Goal: Task Accomplishment & Management: Complete application form

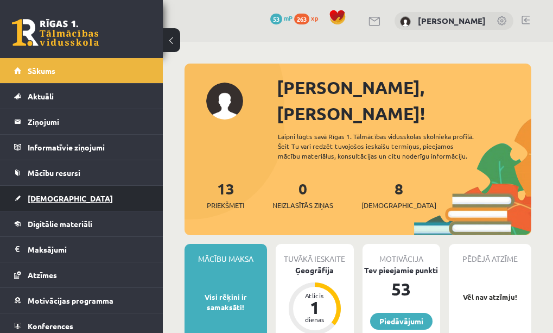
click at [116, 197] on link "[DEMOGRAPHIC_DATA]" at bounding box center [81, 198] width 135 height 25
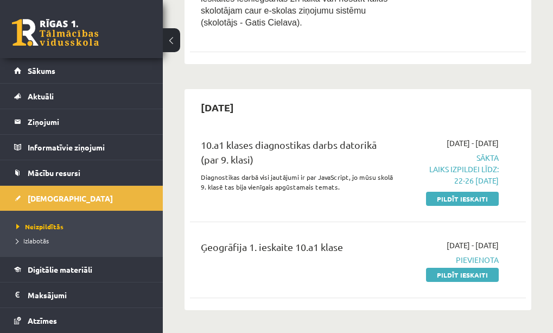
scroll to position [450, 0]
click at [445, 191] on link "Pildīt ieskaiti" at bounding box center [462, 198] width 73 height 14
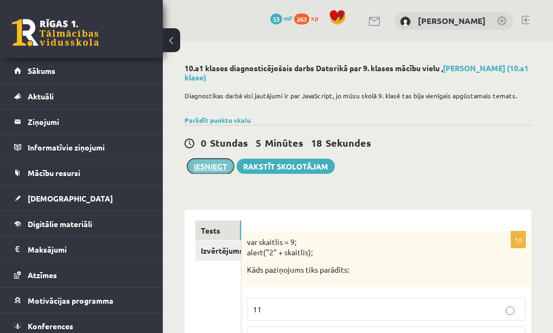
click at [216, 166] on button "Iesniegt" at bounding box center [210, 166] width 47 height 15
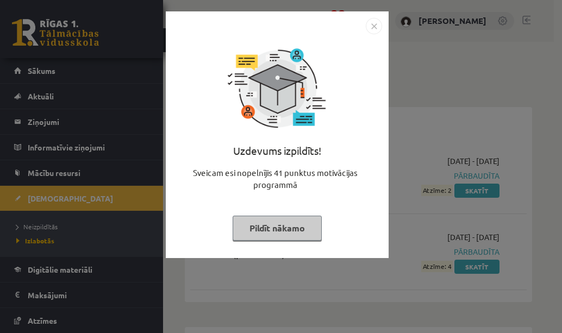
click at [291, 220] on button "Pildīt nākamo" at bounding box center [276, 228] width 89 height 25
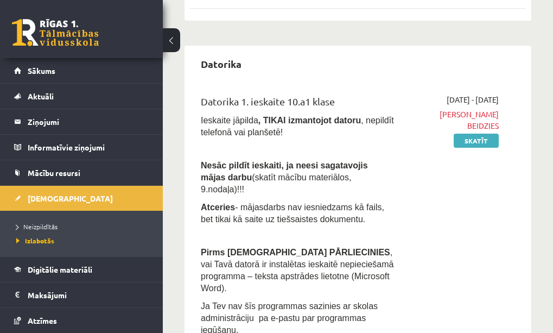
scroll to position [282, 0]
click at [46, 225] on span "Neizpildītās" at bounding box center [36, 226] width 41 height 9
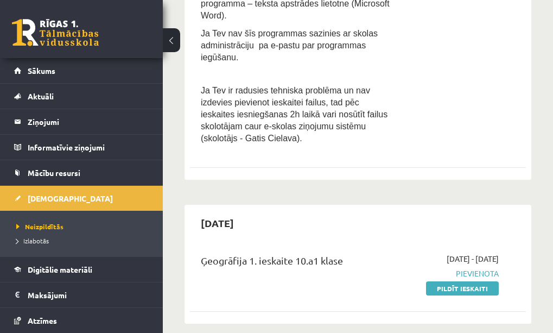
scroll to position [335, 0]
click at [454, 281] on link "Pildīt ieskaiti" at bounding box center [462, 288] width 73 height 14
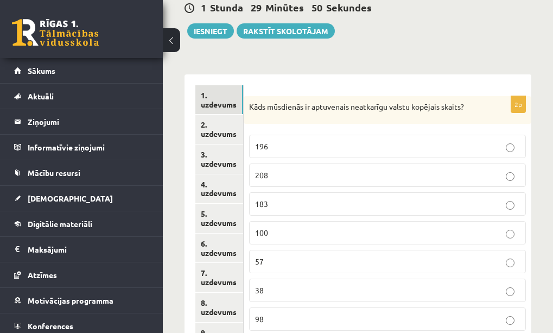
scroll to position [221, 0]
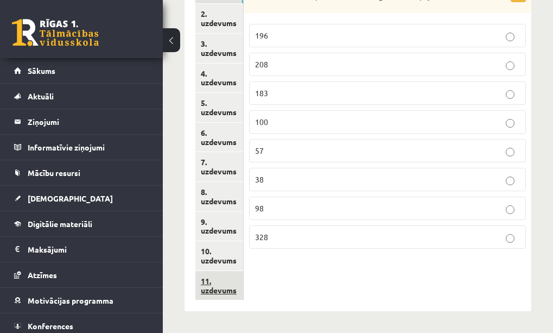
click at [232, 281] on link "11. uzdevums" at bounding box center [220, 285] width 48 height 29
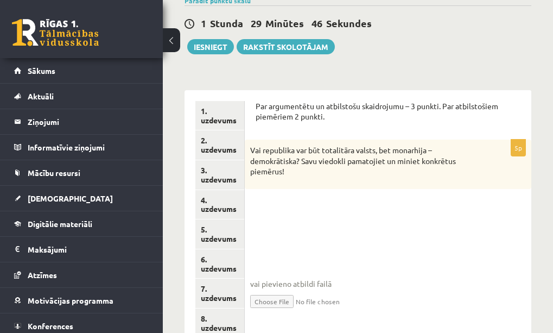
scroll to position [0, 0]
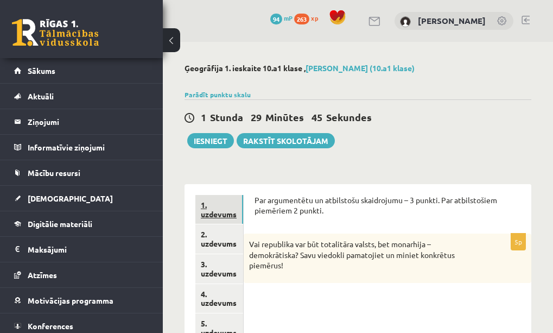
click at [219, 209] on link "1. uzdevums" at bounding box center [220, 209] width 48 height 29
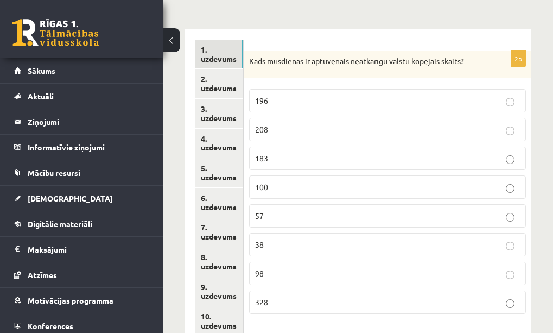
scroll to position [156, 0]
click at [446, 103] on p "196" at bounding box center [387, 99] width 265 height 11
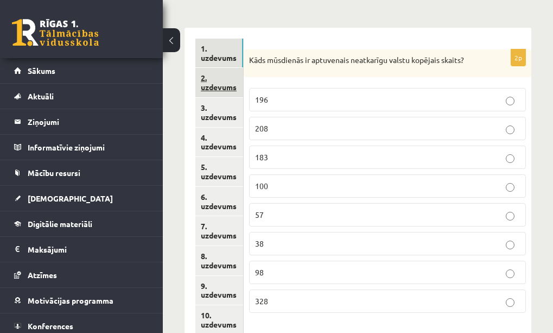
click at [210, 79] on link "2. uzdevums" at bounding box center [220, 82] width 48 height 29
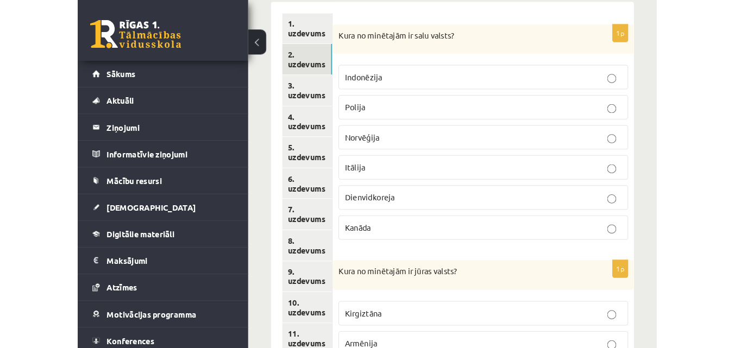
scroll to position [179, 0]
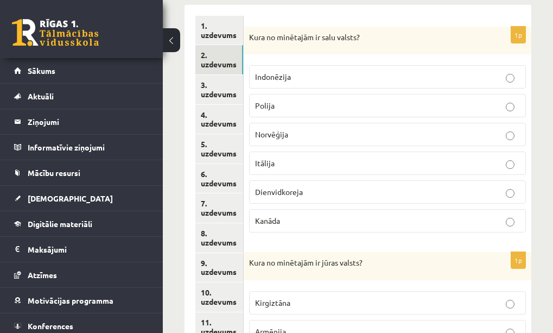
drag, startPoint x: 542, startPoint y: 1, endPoint x: 313, endPoint y: 16, distance: 229.2
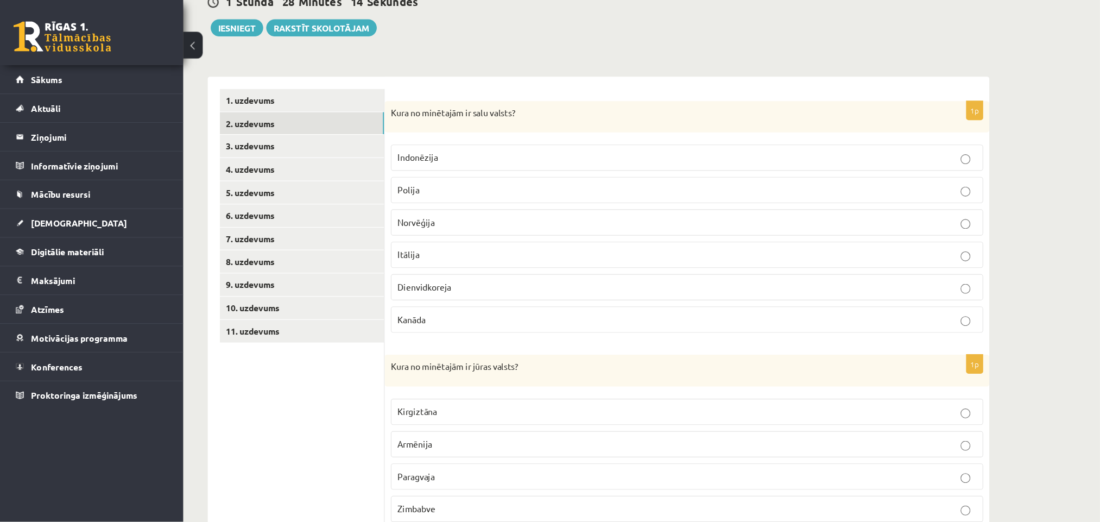
scroll to position [116, 0]
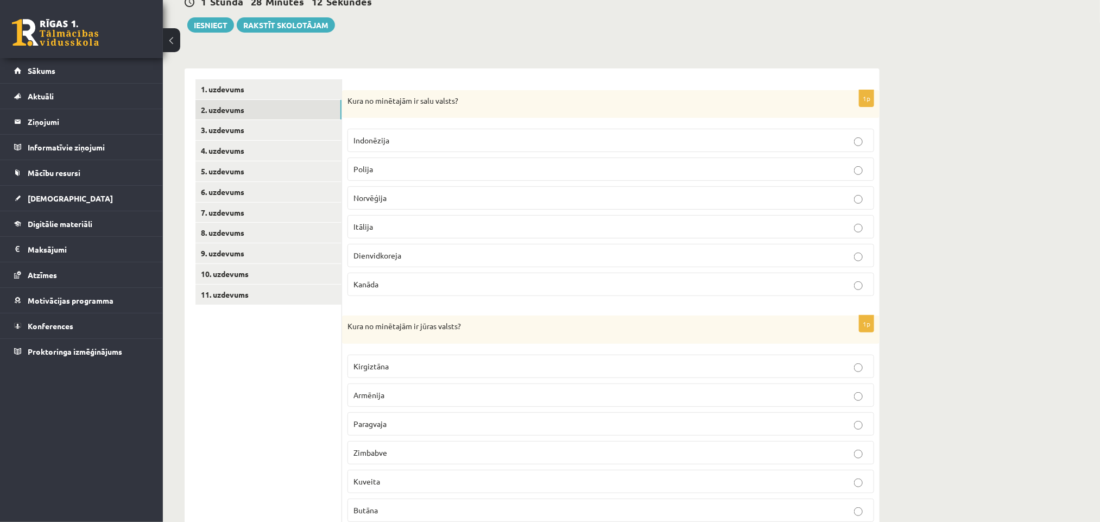
drag, startPoint x: 720, startPoint y: 1, endPoint x: 528, endPoint y: 30, distance: 194.5
click at [528, 30] on div "1 Stunda 28 Minūtes 12 Sekundes Ieskaite saglabāta! Iesniegt Rakstīt skolotājam" at bounding box center [532, 8] width 695 height 49
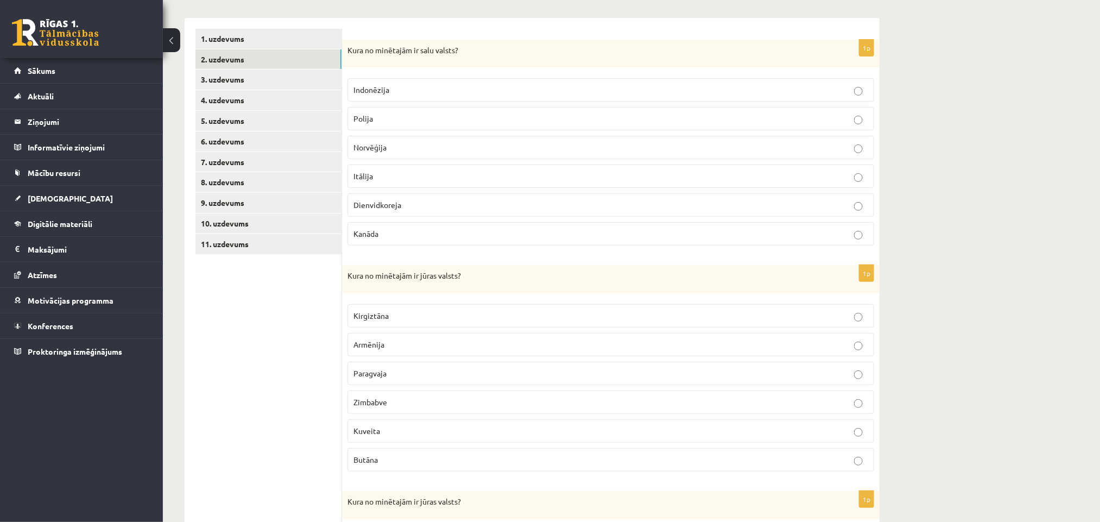
scroll to position [168, 0]
click at [431, 93] on p "Indonēzija" at bounding box center [611, 88] width 515 height 11
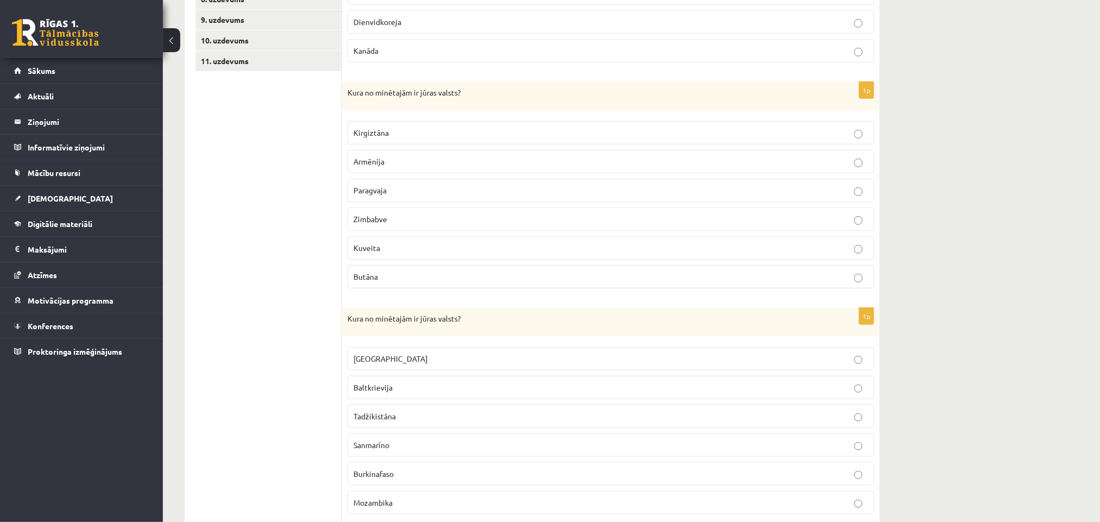
scroll to position [345, 0]
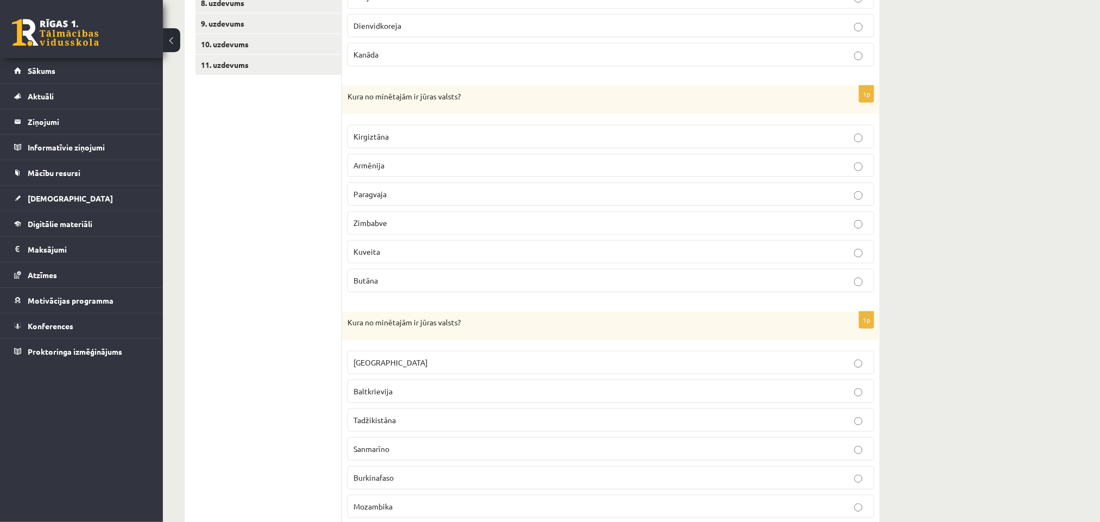
click at [553, 257] on p "Kuveita" at bounding box center [611, 251] width 515 height 11
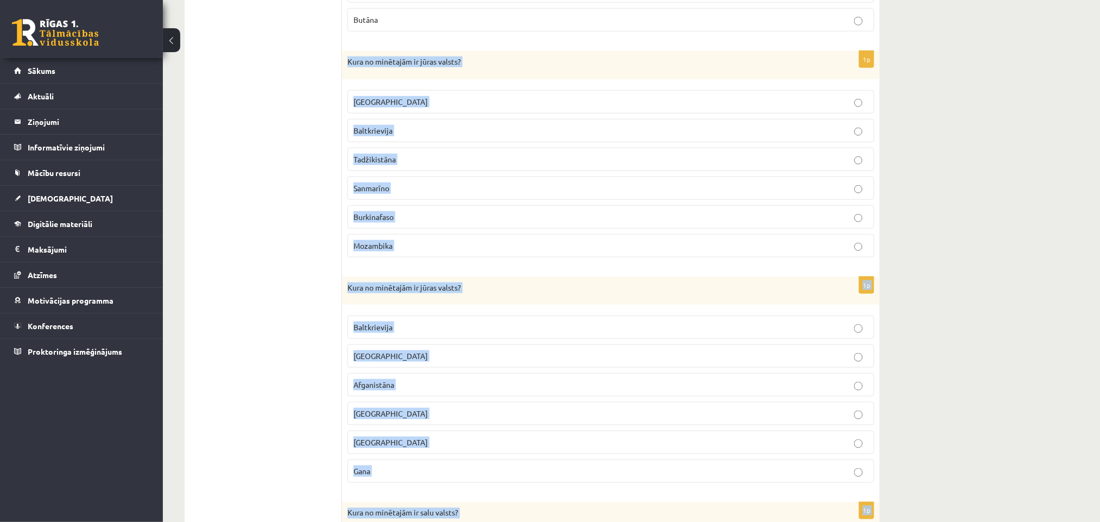
scroll to position [1079, 0]
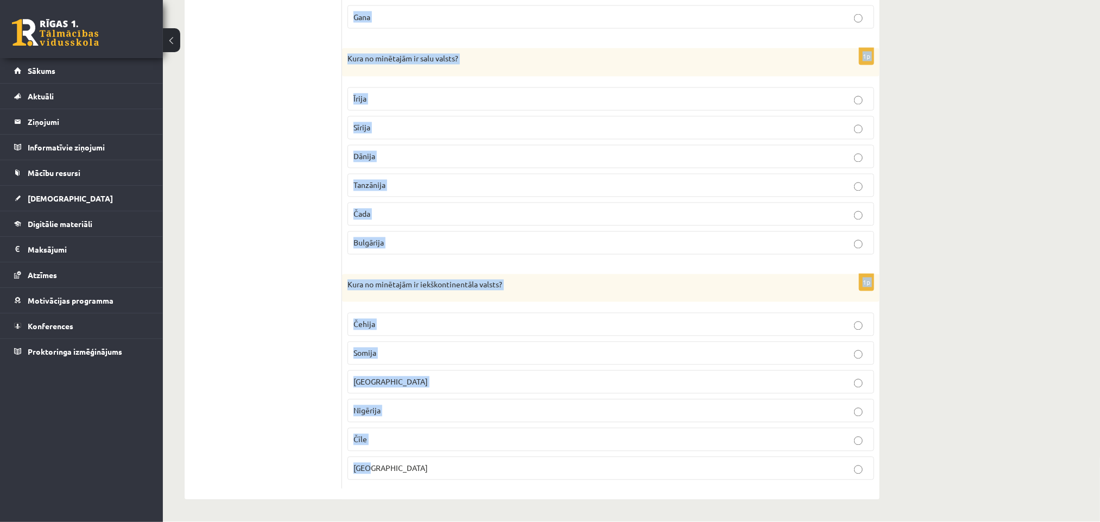
drag, startPoint x: 347, startPoint y: 65, endPoint x: 532, endPoint y: 473, distance: 447.3
copy form "Kura no minētajām ir jūras valsts? Luksemburga Baltkrievija Tadžikistāna Sanmar…"
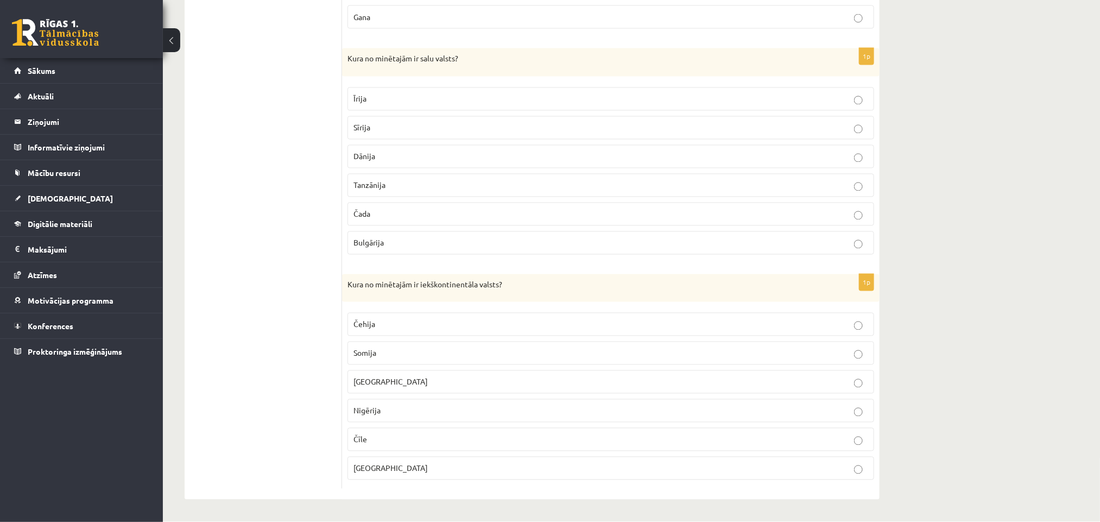
click at [409, 324] on p "Čehija" at bounding box center [611, 324] width 515 height 11
click at [442, 101] on label "Īrija" at bounding box center [611, 98] width 527 height 23
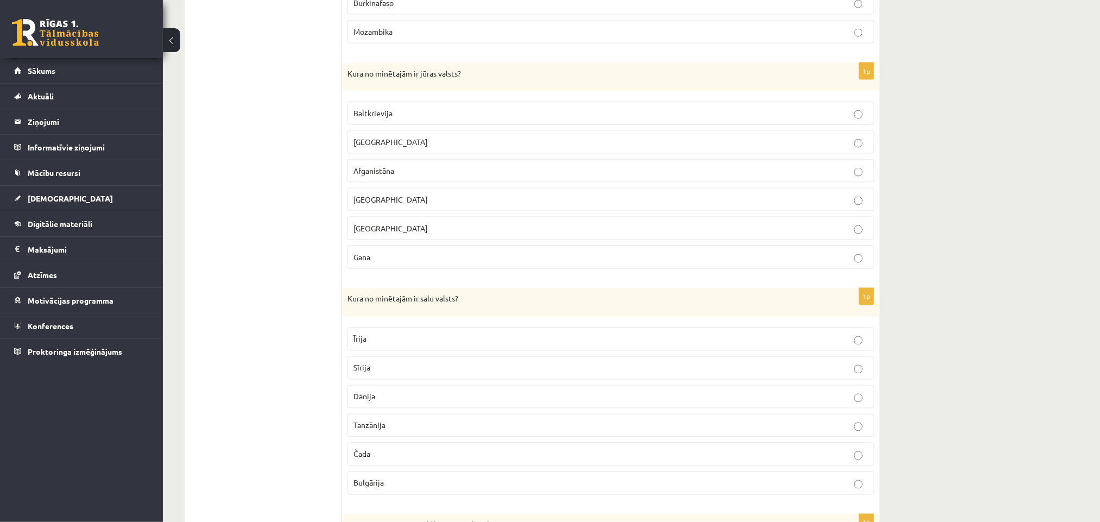
scroll to position [820, 0]
click at [416, 263] on p "Gana" at bounding box center [611, 257] width 515 height 11
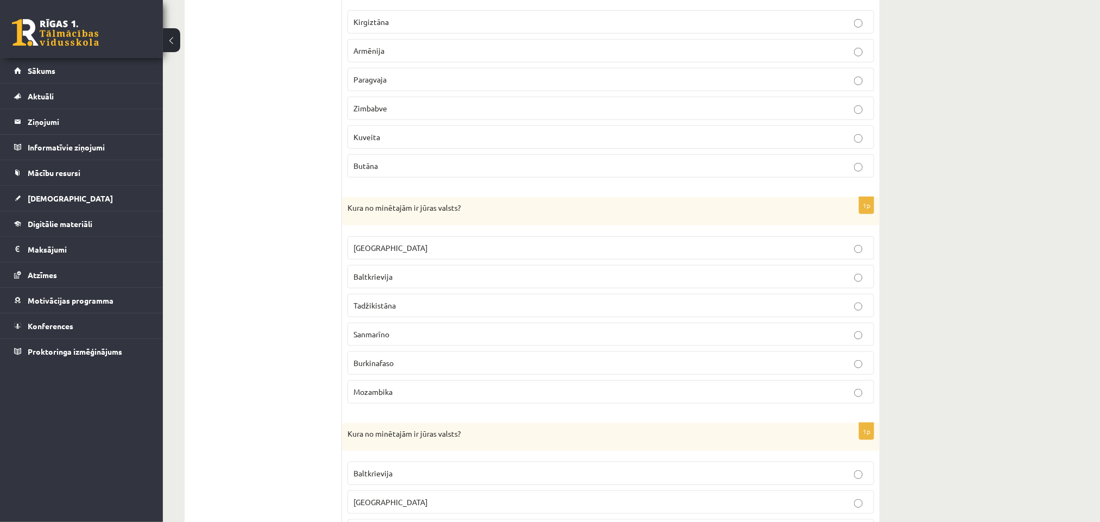
scroll to position [460, 0]
click at [520, 332] on p "Mozambika" at bounding box center [611, 391] width 515 height 11
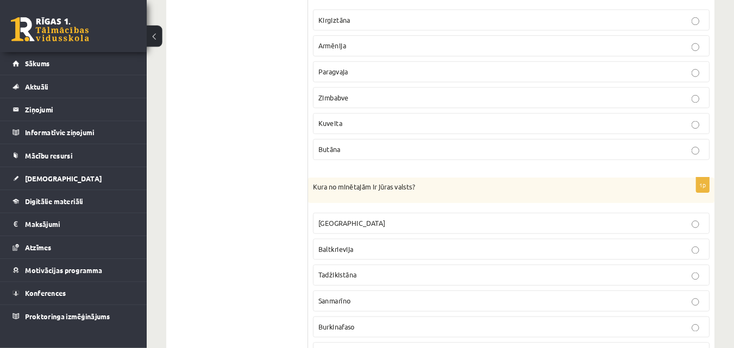
scroll to position [461, 0]
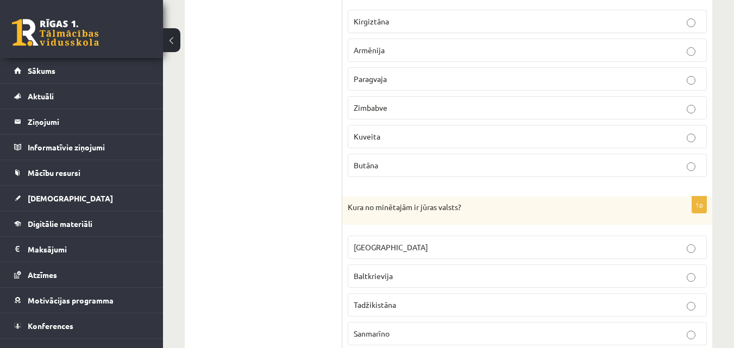
drag, startPoint x: 1105, startPoint y: 2, endPoint x: 244, endPoint y: 152, distance: 873.8
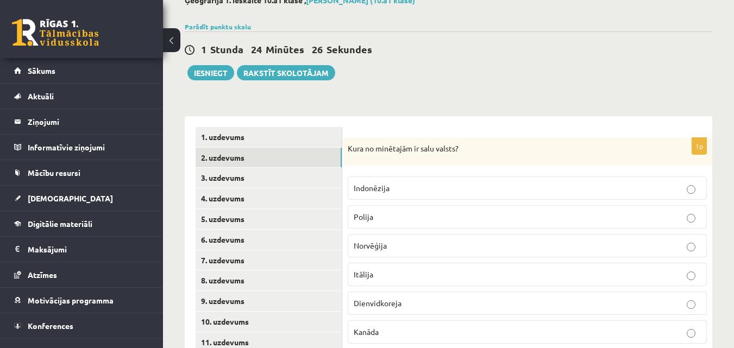
scroll to position [0, 0]
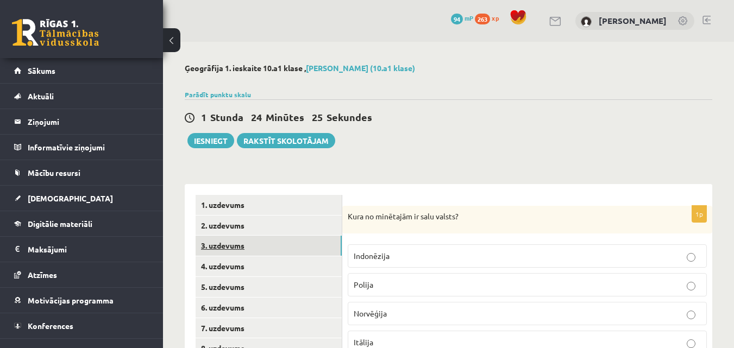
click at [261, 242] on link "3. uzdevums" at bounding box center [269, 246] width 146 height 20
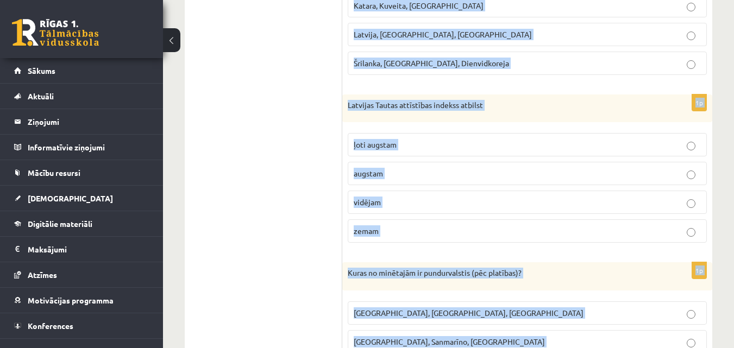
scroll to position [779, 0]
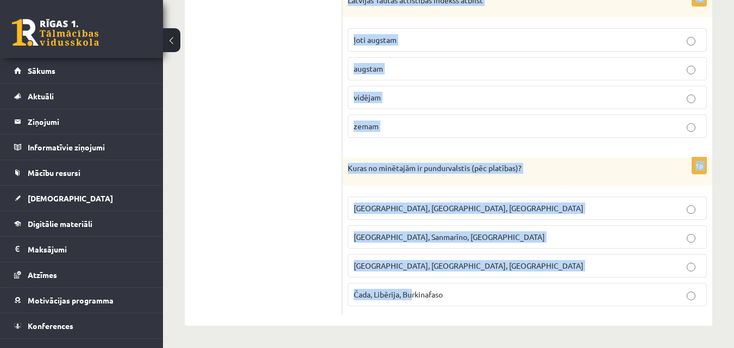
drag, startPoint x: 348, startPoint y: 214, endPoint x: 414, endPoint y: 354, distance: 155.2
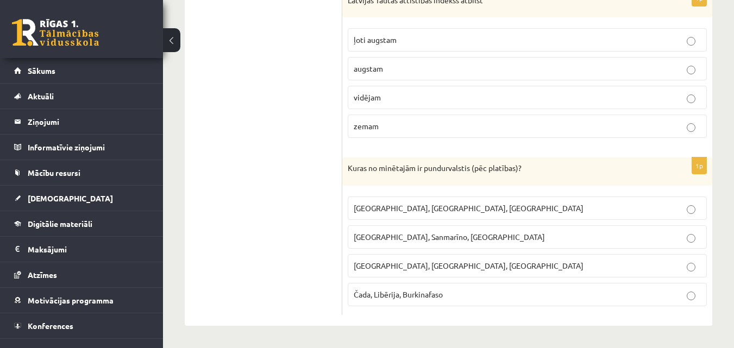
click at [467, 295] on p "Čada, Libērija, Burkinafaso" at bounding box center [527, 294] width 347 height 11
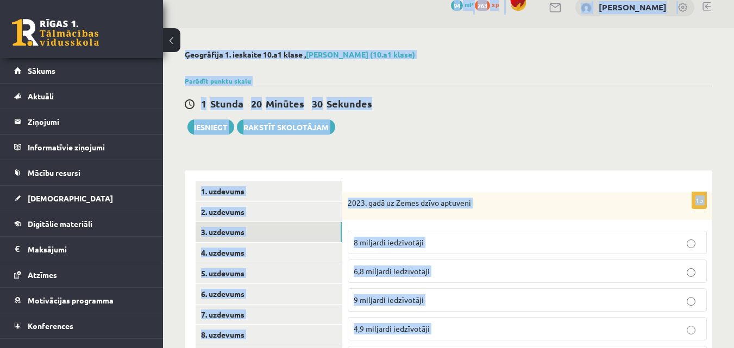
scroll to position [0, 0]
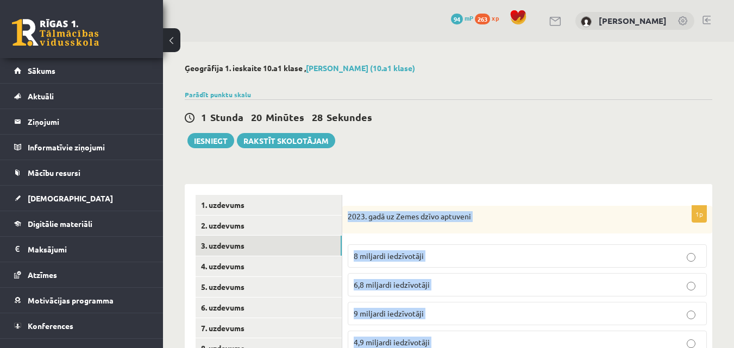
drag, startPoint x: 454, startPoint y: 295, endPoint x: 348, endPoint y: 215, distance: 133.0
copy form "2023. gadā uz Zemes dzīvo aptuveni 8 miljardi iedzīvotāji 6,8 miljardi iedzīvot…"
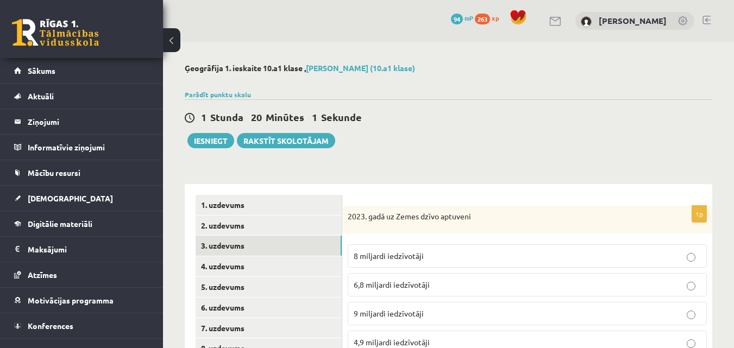
click at [471, 255] on p "8 miljardi iedzīvotāji" at bounding box center [527, 255] width 347 height 11
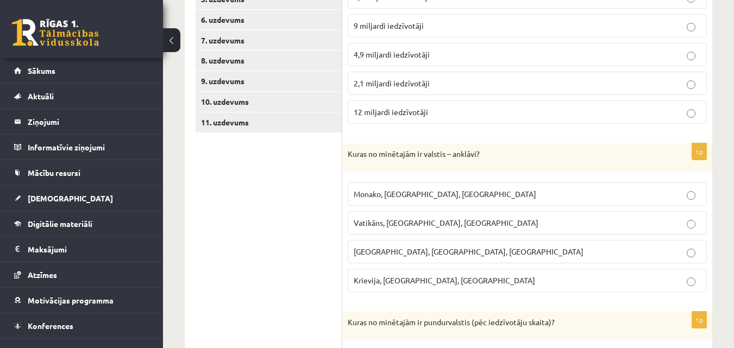
scroll to position [295, 0]
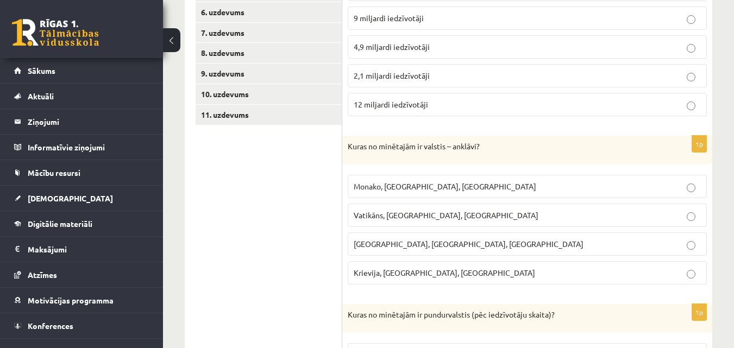
click at [451, 213] on p "Vatikāns, Lesoto, Sanmarīno" at bounding box center [527, 215] width 347 height 11
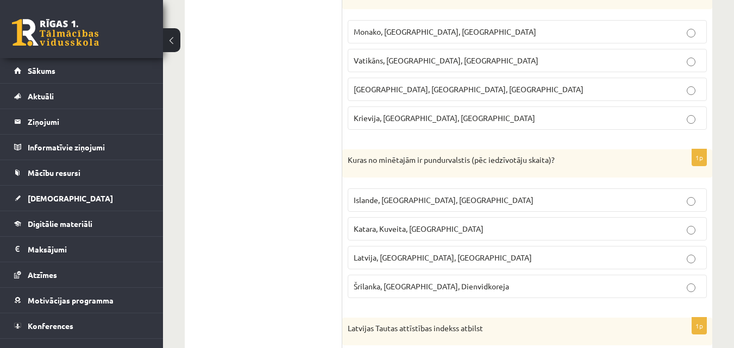
scroll to position [450, 0]
click at [405, 199] on span "Islande, Malta, Surinama" at bounding box center [444, 201] width 180 height 10
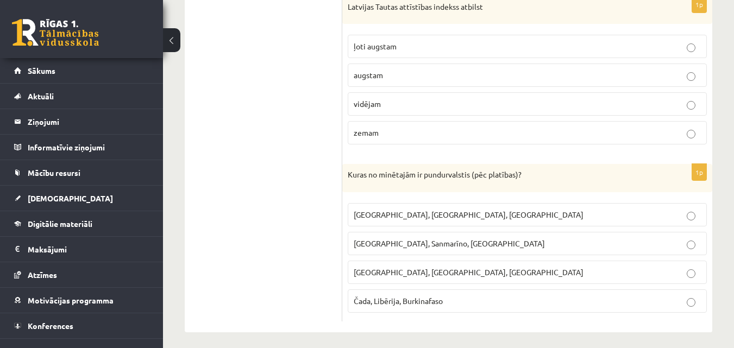
scroll to position [773, 0]
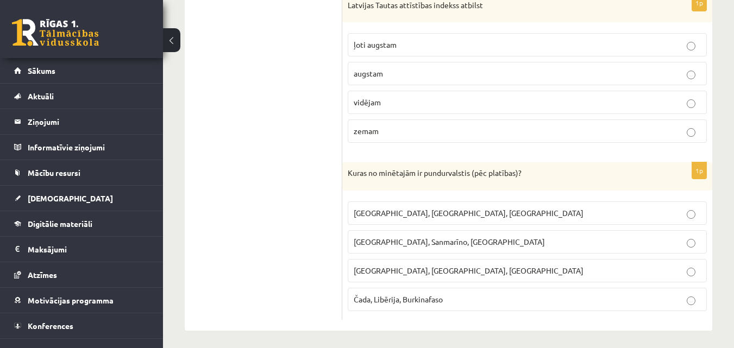
click at [415, 79] on p "augstam" at bounding box center [527, 73] width 347 height 11
click at [502, 246] on p "Monako, Sanmarīno, Luksemburga" at bounding box center [527, 241] width 347 height 11
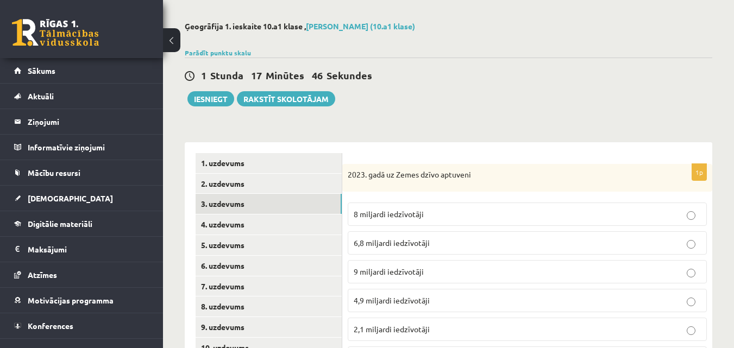
scroll to position [0, 0]
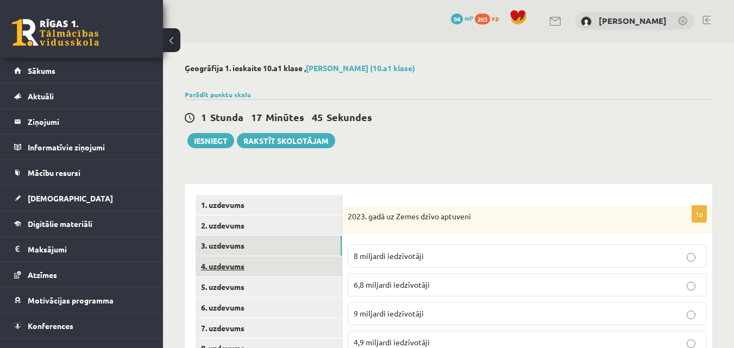
click at [246, 268] on link "4. uzdevums" at bounding box center [269, 266] width 146 height 20
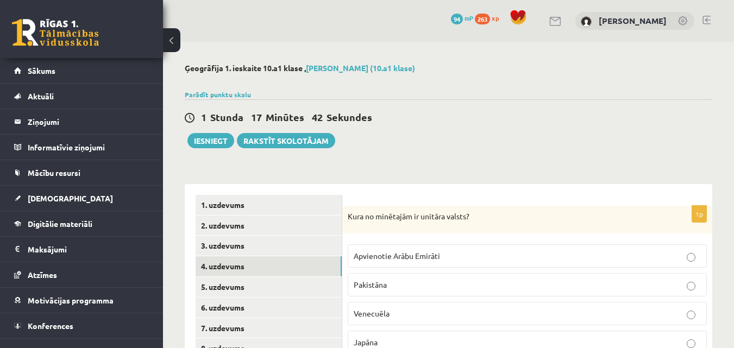
scroll to position [1, 0]
click at [348, 212] on div "Kura no minētajām ir unitāra valsts?" at bounding box center [527, 219] width 370 height 28
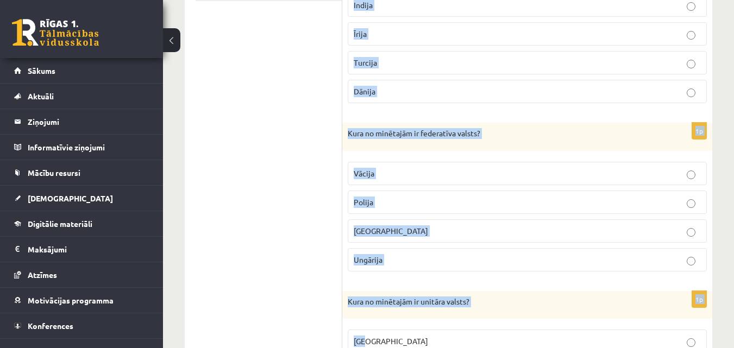
scroll to position [553, 0]
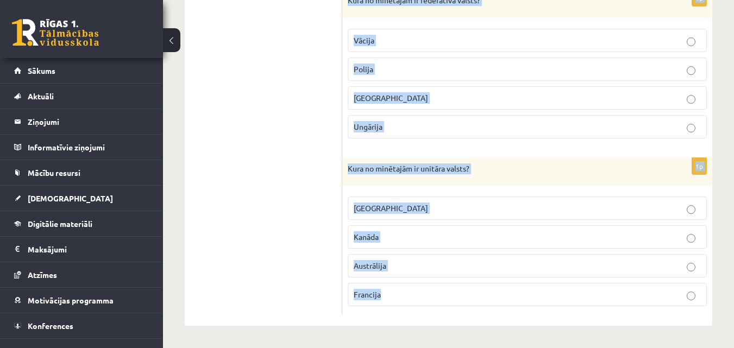
drag, startPoint x: 348, startPoint y: 212, endPoint x: 423, endPoint y: 331, distance: 140.9
copy form "Kura no minētajām ir unitāra valsts? Apvienotie Arābu Emirāti Pakistāna Venecuē…"
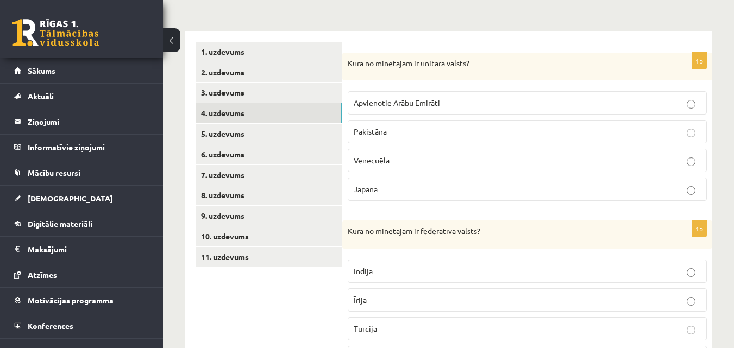
scroll to position [152, 0]
click at [447, 190] on p "Japāna" at bounding box center [527, 190] width 347 height 11
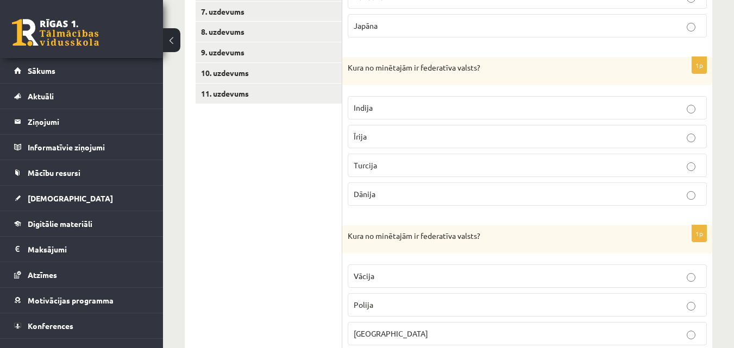
scroll to position [316, 0]
click at [439, 117] on label "Indija" at bounding box center [527, 108] width 359 height 23
click at [432, 282] on p "Vācija" at bounding box center [527, 276] width 347 height 11
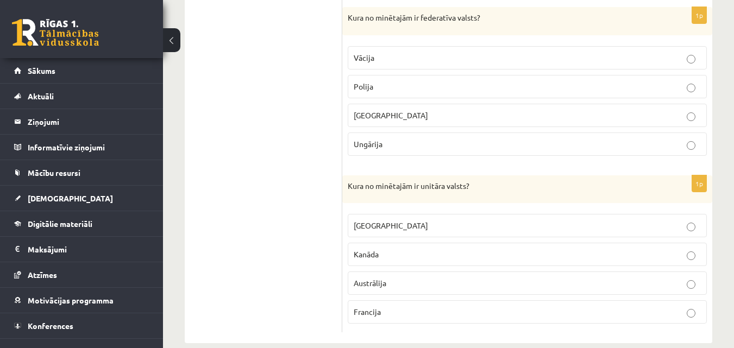
scroll to position [553, 0]
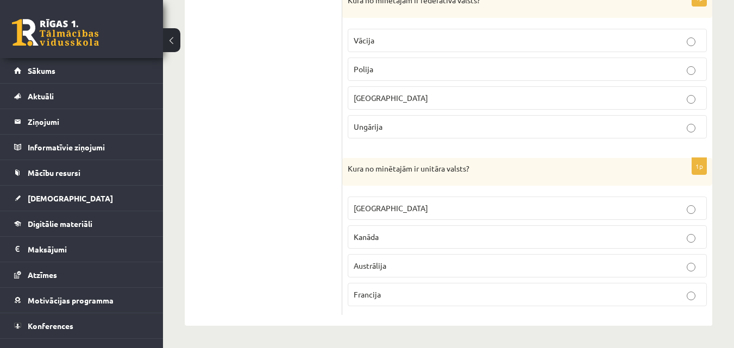
drag, startPoint x: 450, startPoint y: 301, endPoint x: 376, endPoint y: 288, distance: 75.6
click at [376, 288] on label "Francija" at bounding box center [527, 294] width 359 height 23
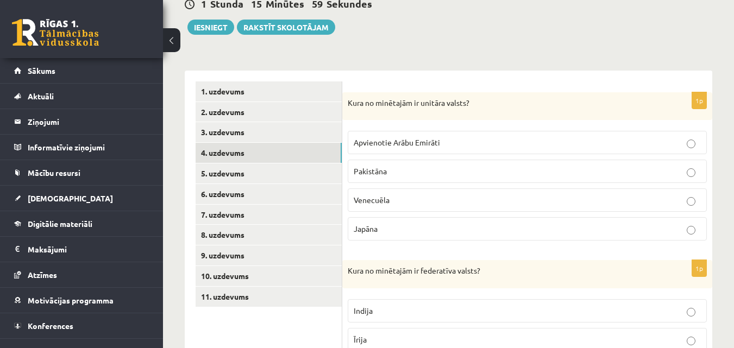
scroll to position [127, 0]
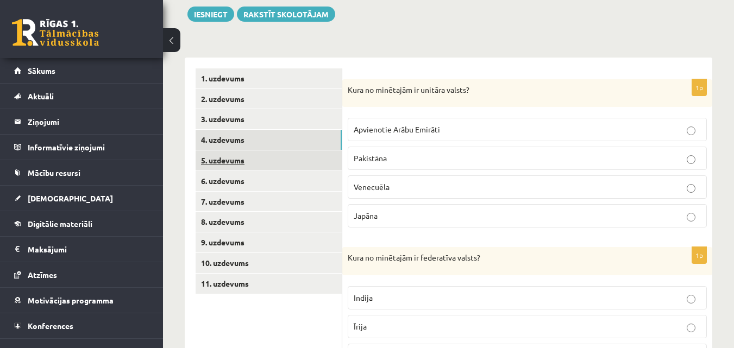
click at [224, 161] on link "5. uzdevums" at bounding box center [269, 160] width 146 height 20
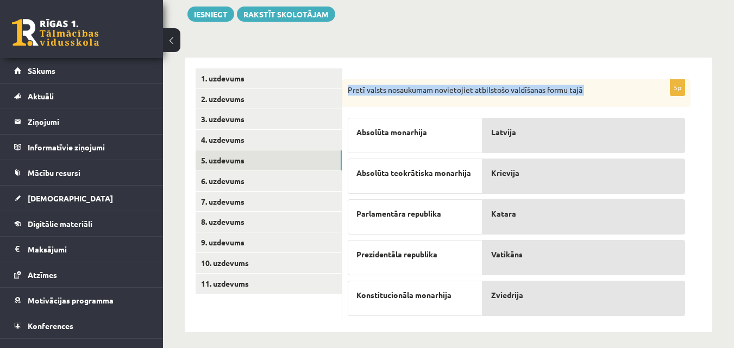
scroll to position [134, 0]
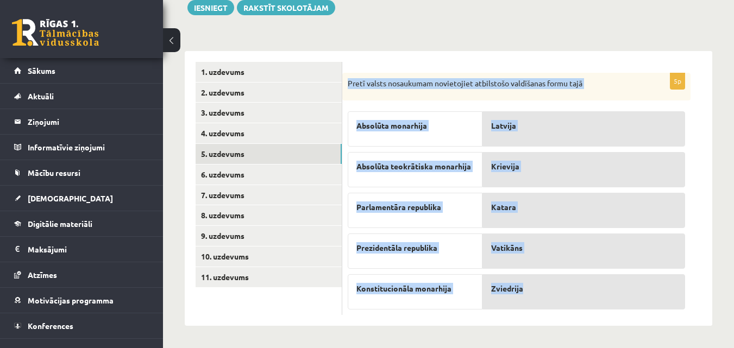
drag, startPoint x: 348, startPoint y: 87, endPoint x: 553, endPoint y: 292, distance: 289.6
click at [553, 295] on div "5p Pretī valsts nosaukumam novietojiet atbilstošo valdīšanas formu tajā Absolūt…" at bounding box center [516, 194] width 348 height 243
copy div "Pretī valsts nosaukumam novietojiet atbilstošo valdīšanas formu tajā Absolūta m…"
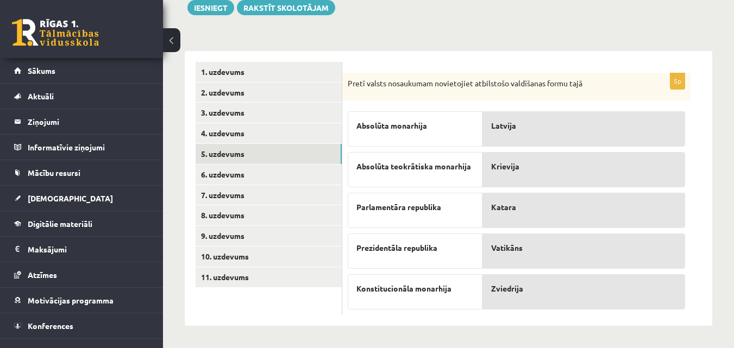
click at [287, 297] on ul "1. uzdevums 2. uzdevums 3. uzdevums 4. uzdevums 5. uzdevums 6. uzdevums 7. uzde…" at bounding box center [269, 189] width 147 height 254
click at [267, 175] on link "6. uzdevums" at bounding box center [269, 175] width 146 height 20
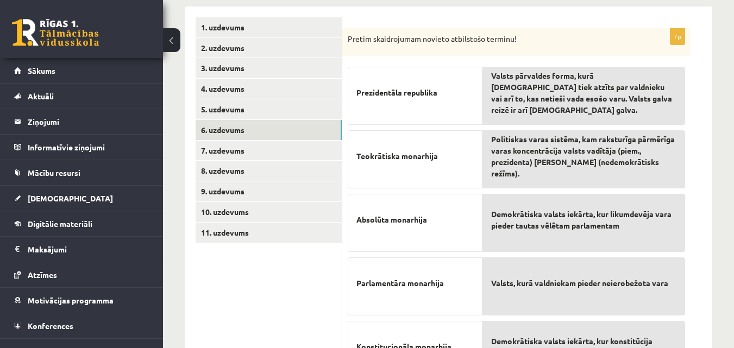
scroll to position [174, 0]
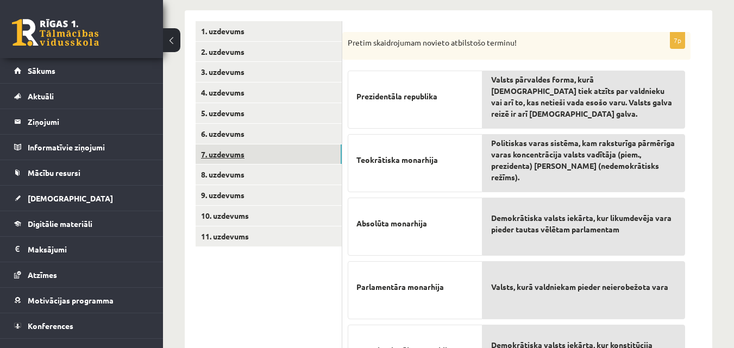
click at [262, 161] on link "7. uzdevums" at bounding box center [269, 154] width 146 height 20
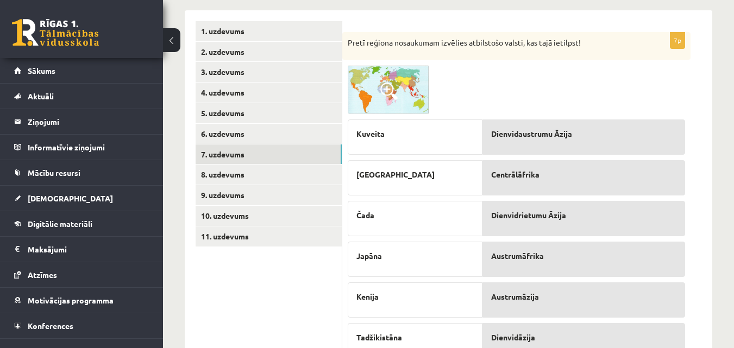
scroll to position [264, 0]
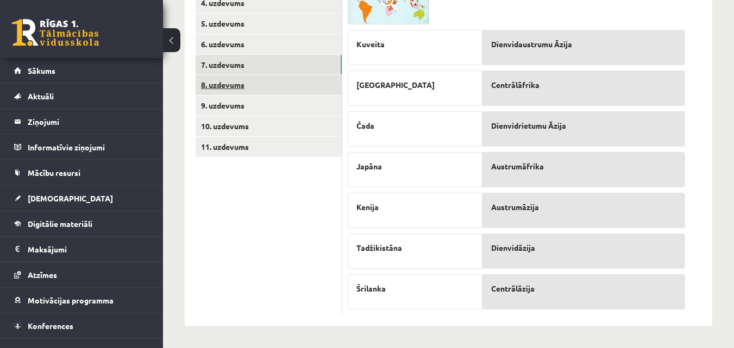
click at [226, 92] on link "8. uzdevums" at bounding box center [269, 85] width 146 height 20
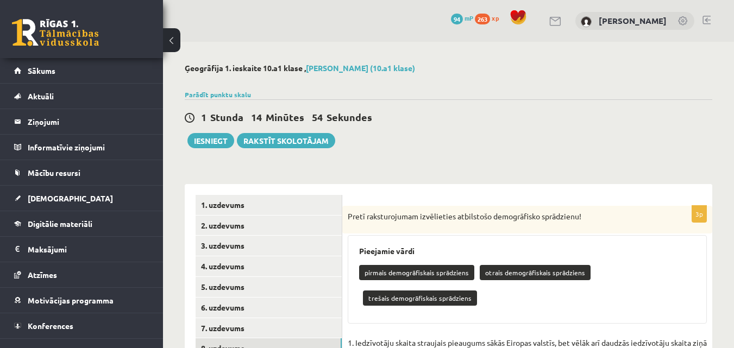
scroll to position [224, 0]
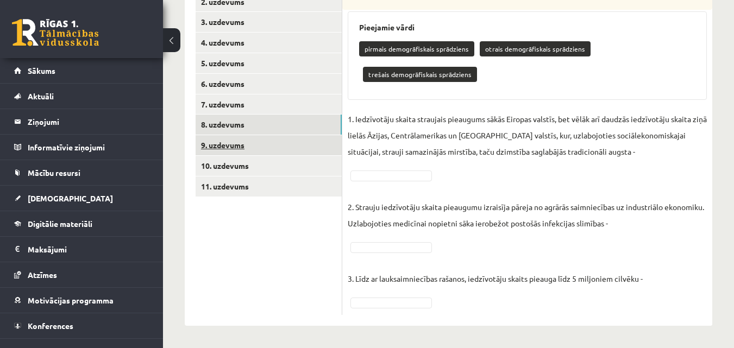
click at [261, 142] on link "9. uzdevums" at bounding box center [269, 145] width 146 height 20
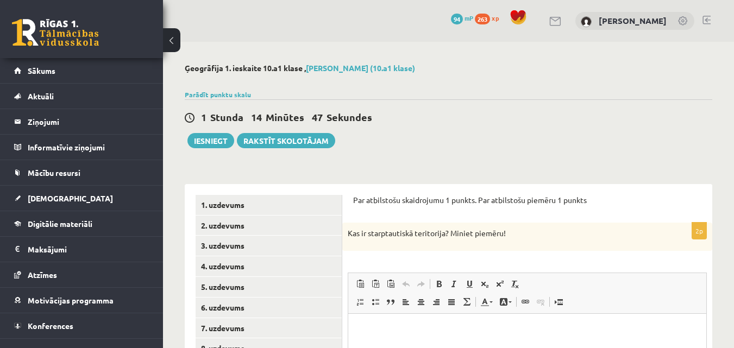
scroll to position [184, 0]
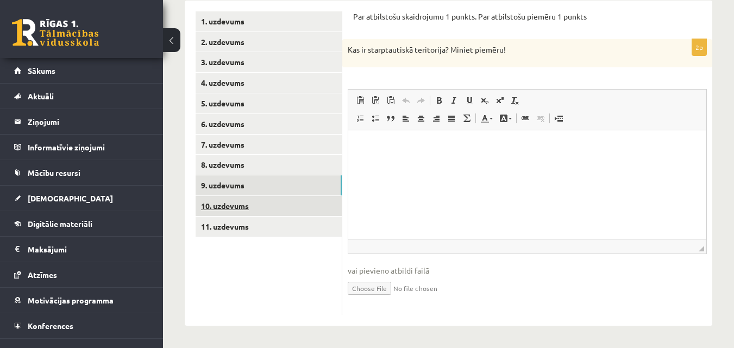
click at [262, 203] on link "10. uzdevums" at bounding box center [269, 206] width 146 height 20
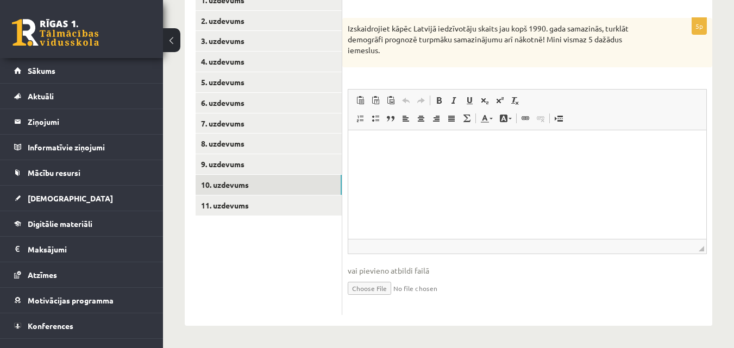
scroll to position [0, 0]
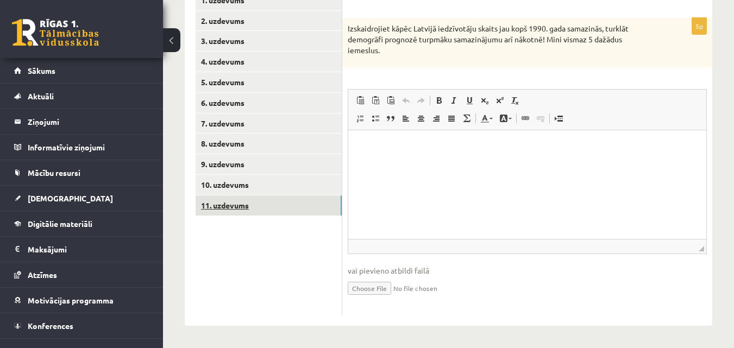
click at [305, 207] on link "11. uzdevums" at bounding box center [269, 206] width 146 height 20
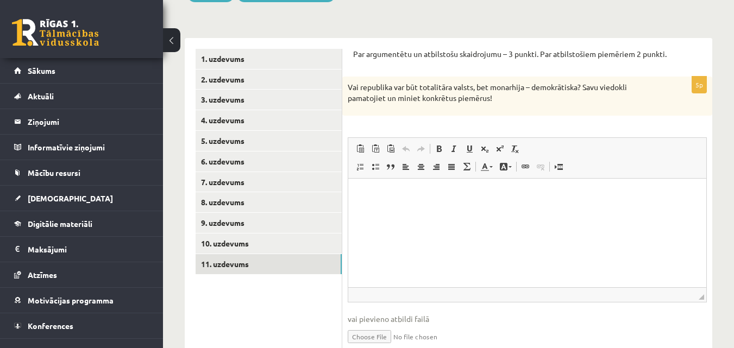
scroll to position [195, 0]
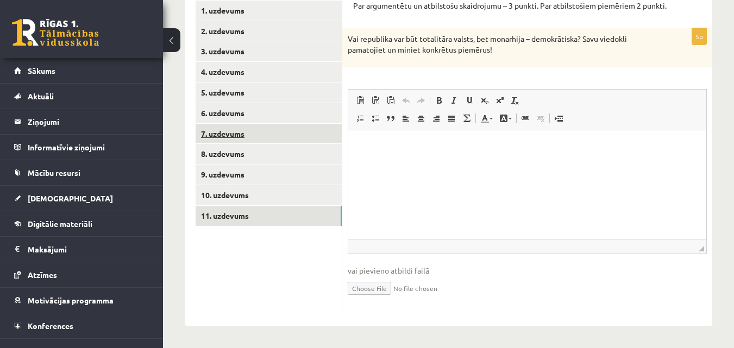
click at [248, 137] on link "7. uzdevums" at bounding box center [269, 134] width 146 height 20
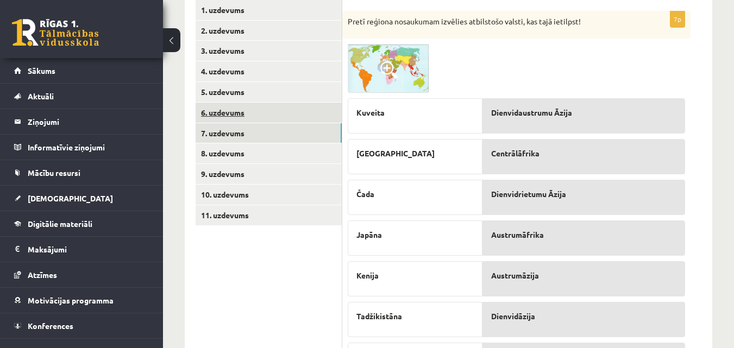
click at [253, 114] on link "6. uzdevums" at bounding box center [269, 113] width 146 height 20
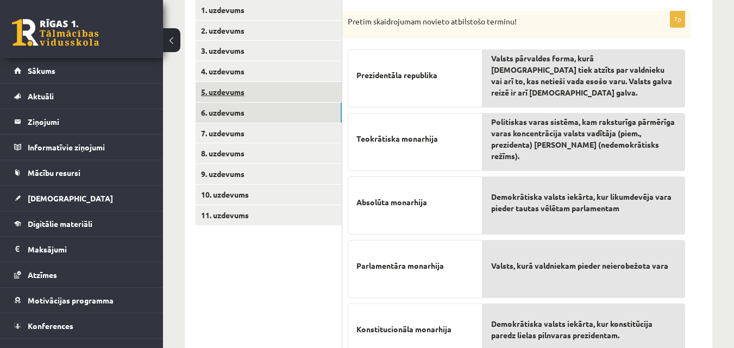
click at [241, 91] on link "5. uzdevums" at bounding box center [269, 92] width 146 height 20
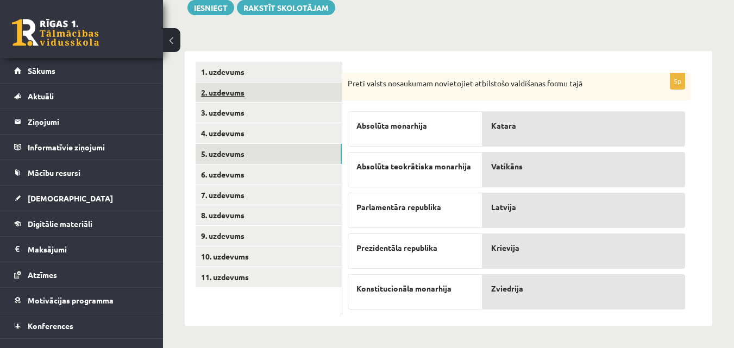
scroll to position [134, 0]
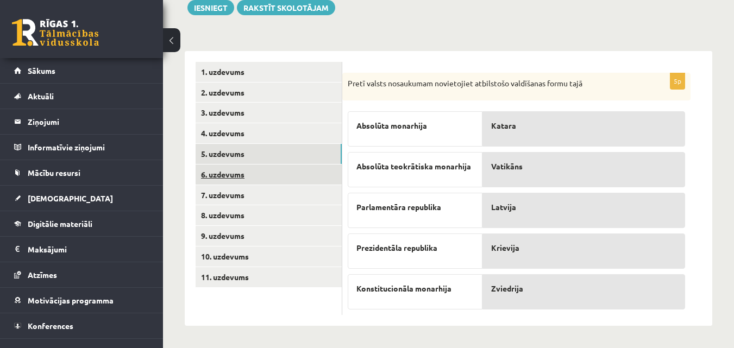
click at [242, 172] on link "6. uzdevums" at bounding box center [269, 175] width 146 height 20
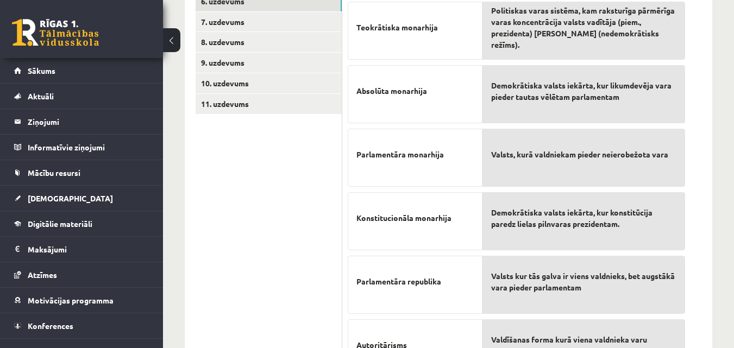
scroll to position [375, 0]
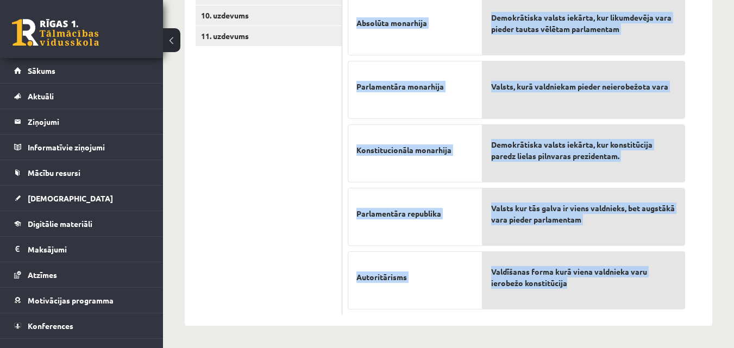
drag, startPoint x: 348, startPoint y: 83, endPoint x: 580, endPoint y: 290, distance: 311.2
click at [553, 290] on div "7p Pretim skaidrojumam novieto atbilstošo terminu! Prezidentāla republika Teokr…" at bounding box center [516, 74] width 348 height 484
copy div "Pretim skaidrojumam novieto atbilstošo terminu! Prezidentāla republika Teokrāti…"
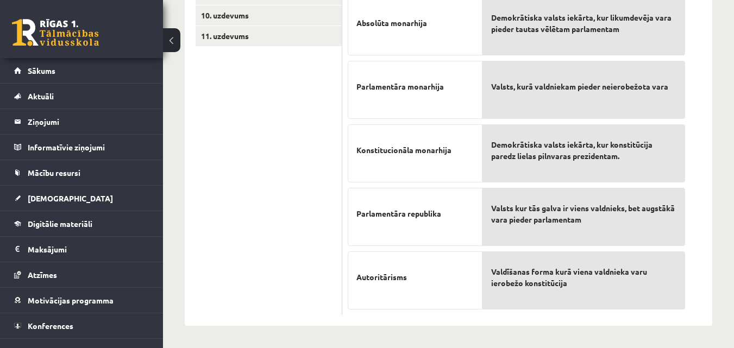
click at [274, 163] on ul "1. uzdevums 2. uzdevums 3. uzdevums 4. uzdevums 5. uzdevums 6. uzdevums 7. uzde…" at bounding box center [269, 68] width 147 height 495
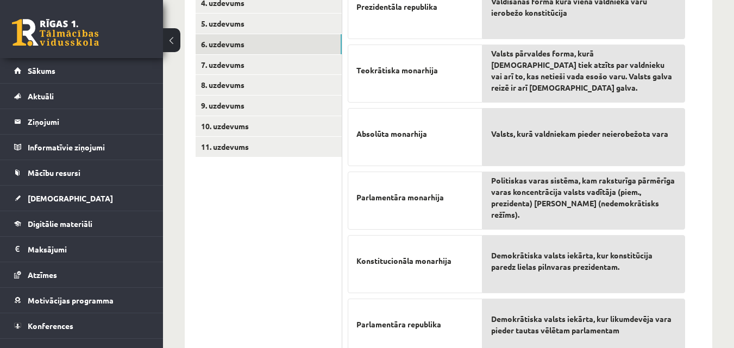
scroll to position [263, 0]
click at [228, 65] on link "7. uzdevums" at bounding box center [269, 65] width 146 height 20
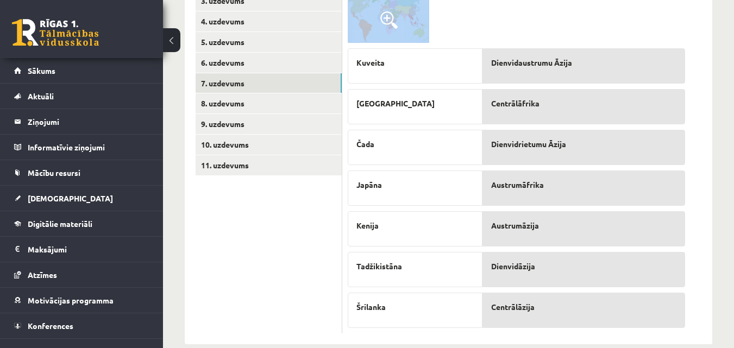
scroll to position [264, 0]
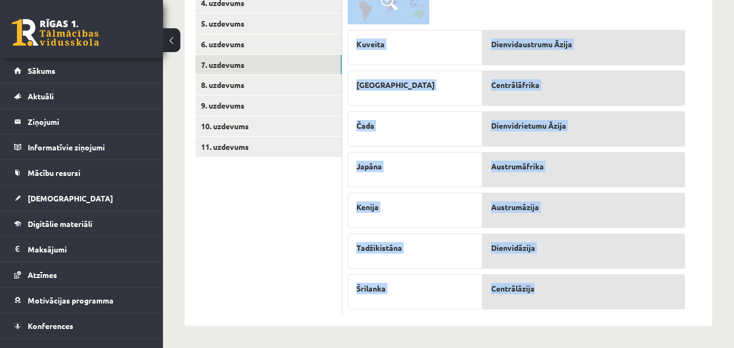
drag, startPoint x: 350, startPoint y: 51, endPoint x: 542, endPoint y: 293, distance: 309.7
click at [542, 293] on div "7p Pretī reģiona nosaukumam izvēlies atbilstošo valsti, kas tajā ietilpst! Kuve…" at bounding box center [516, 128] width 348 height 373
copy div "Pretī reģiona nosaukumam izvēlies atbilstošo valsti, kas tajā ietilpst! Kuveita…"
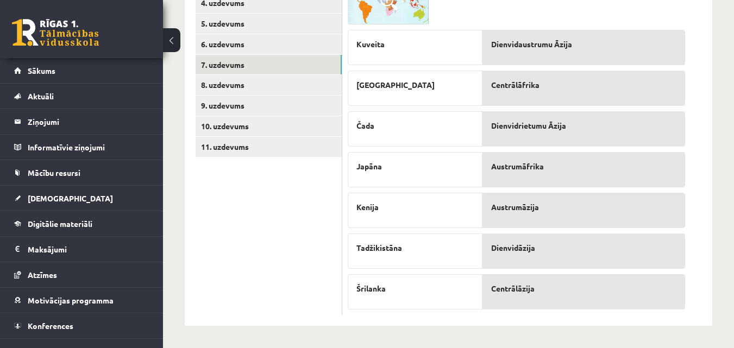
click at [272, 206] on ul "1. uzdevums 2. uzdevums 3. uzdevums 4. uzdevums 5. uzdevums 6. uzdevums 7. uzde…" at bounding box center [269, 123] width 147 height 383
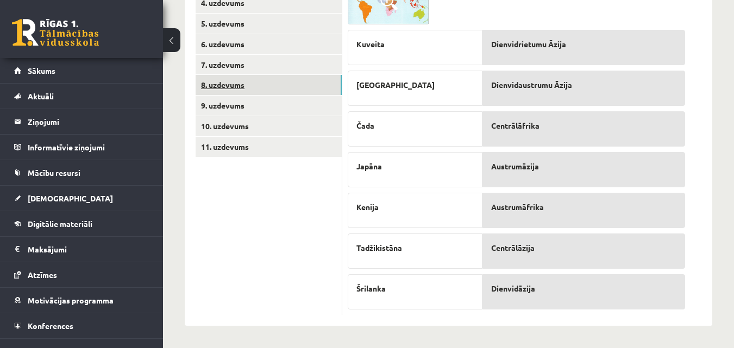
click at [234, 87] on link "8. uzdevums" at bounding box center [269, 85] width 146 height 20
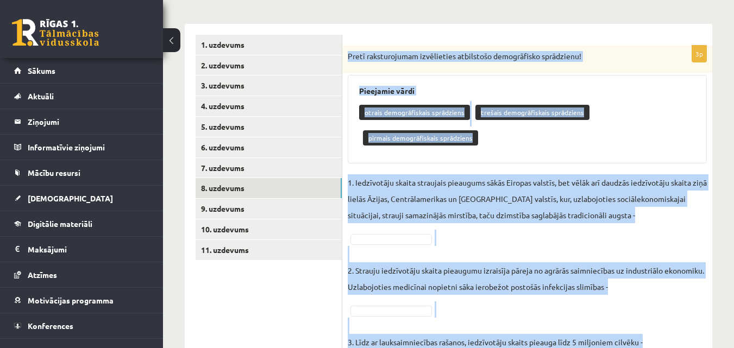
scroll to position [224, 0]
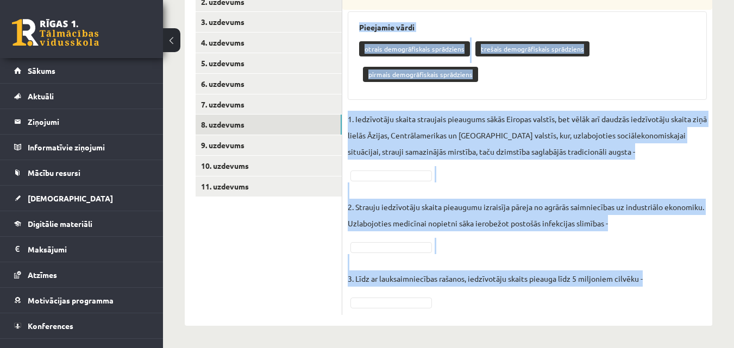
drag, startPoint x: 348, startPoint y: 54, endPoint x: 666, endPoint y: 293, distance: 398.0
click at [553, 293] on div "3p Pretī raksturojumam izvēlieties atbilstošo demogrāfisko sprādzienu! Pieejami…" at bounding box center [527, 148] width 370 height 333
copy div "Pretī raksturojumam izvēlieties atbilstošo demogrāfisko sprādzienu! Pieejamie v…"
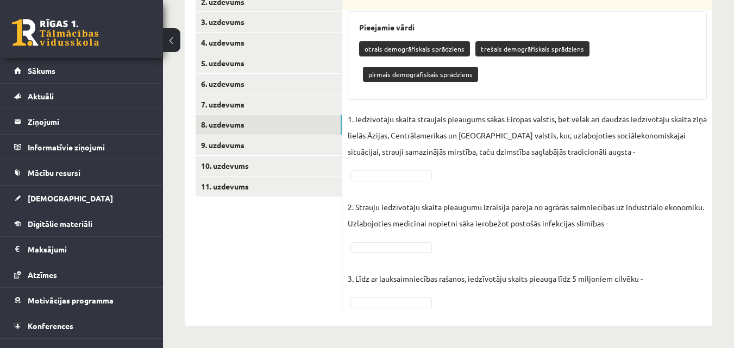
click at [283, 271] on ul "1. uzdevums 2. uzdevums 3. uzdevums 4. uzdevums 5. uzdevums 6. uzdevums 7. uzde…" at bounding box center [269, 143] width 147 height 344
click at [366, 45] on p "otrais demogrāfiskais sprādziens" at bounding box center [414, 48] width 111 height 15
drag, startPoint x: 363, startPoint y: 47, endPoint x: 369, endPoint y: 47, distance: 6.0
click at [369, 47] on p "otrais demogrāfiskais sprādziens" at bounding box center [414, 48] width 111 height 15
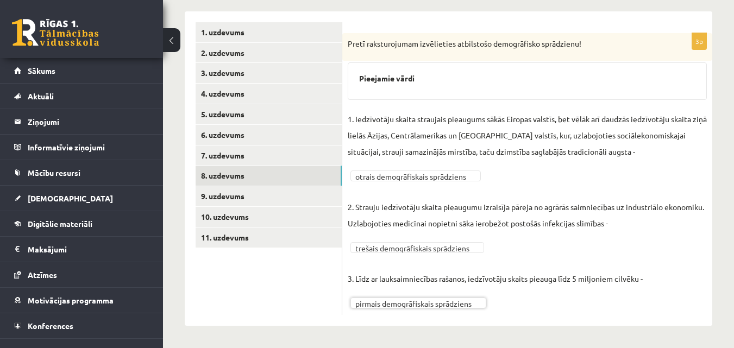
scroll to position [173, 0]
click at [223, 194] on link "9. uzdevums" at bounding box center [269, 196] width 146 height 20
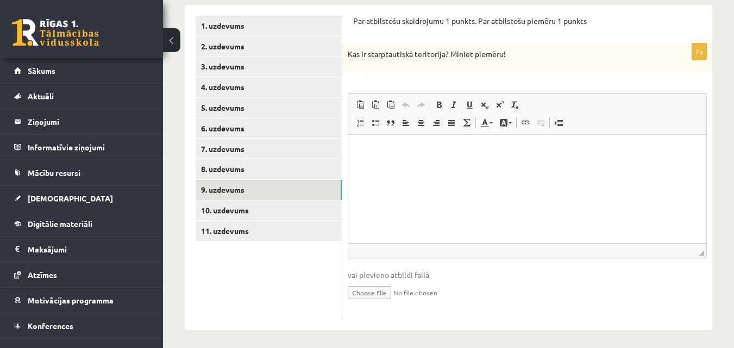
scroll to position [177, 0]
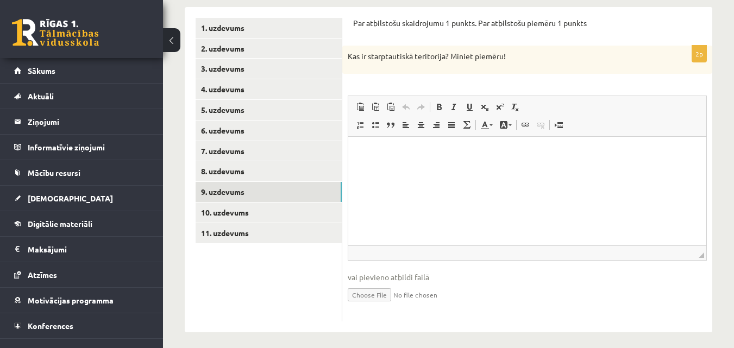
click at [389, 296] on input "file" at bounding box center [527, 294] width 359 height 22
drag, startPoint x: 354, startPoint y: 22, endPoint x: 536, endPoint y: 72, distance: 188.7
click at [538, 71] on form "Par atbilstošu skaidrojumu 1 punkts. Par atbilstošu piemēru 1 punkts 2p Kas ir …" at bounding box center [527, 170] width 348 height 304
copy form "Par atbilstošu skaidrojumu 1 punkts. Par atbilstošu piemēru 1 punkts 2p Kas ir …"
click at [391, 152] on p "Визуальный текстовый редактор, wiswyg-editor-user-answer-47433803522340" at bounding box center [527, 152] width 336 height 11
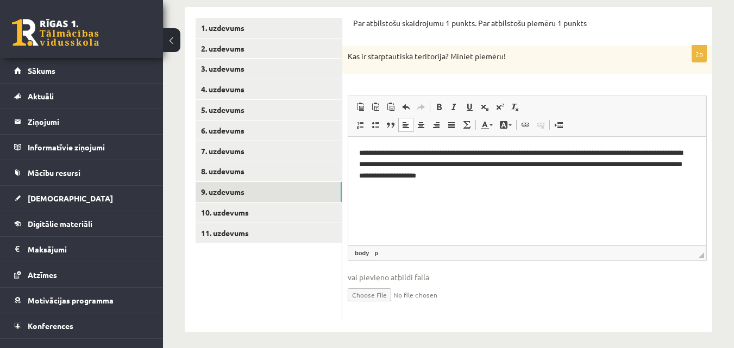
click at [399, 190] on html "**********" at bounding box center [527, 163] width 358 height 55
click at [484, 178] on p "**********" at bounding box center [527, 164] width 336 height 34
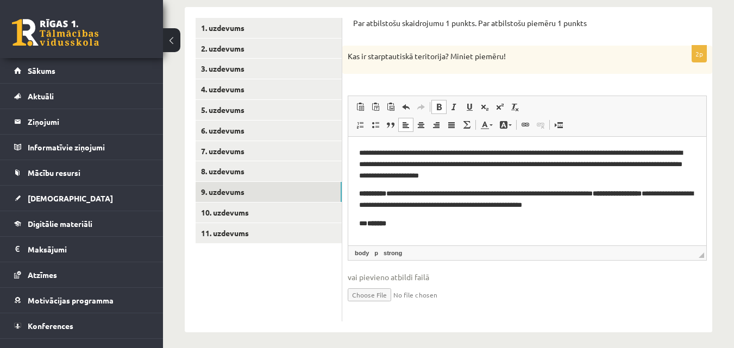
click at [430, 230] on html "**********" at bounding box center [527, 187] width 358 height 103
click at [553, 194] on p "**********" at bounding box center [527, 199] width 336 height 23
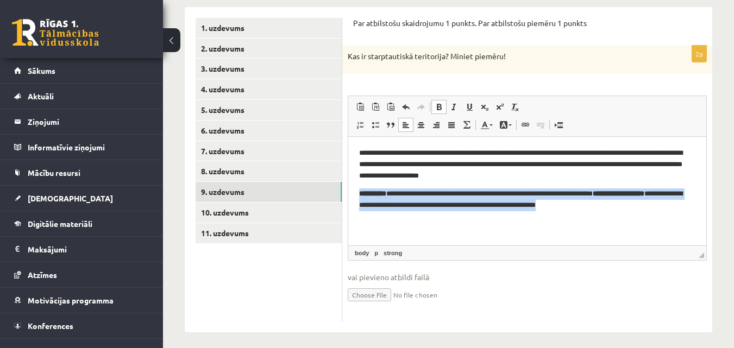
drag, startPoint x: 359, startPoint y: 191, endPoint x: 661, endPoint y: 218, distance: 303.2
click at [553, 218] on html "**********" at bounding box center [527, 178] width 358 height 85
click at [440, 109] on span at bounding box center [439, 107] width 9 height 9
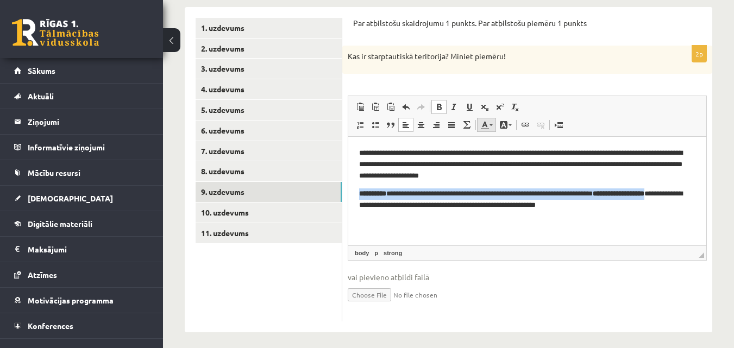
click at [487, 127] on span at bounding box center [484, 125] width 9 height 9
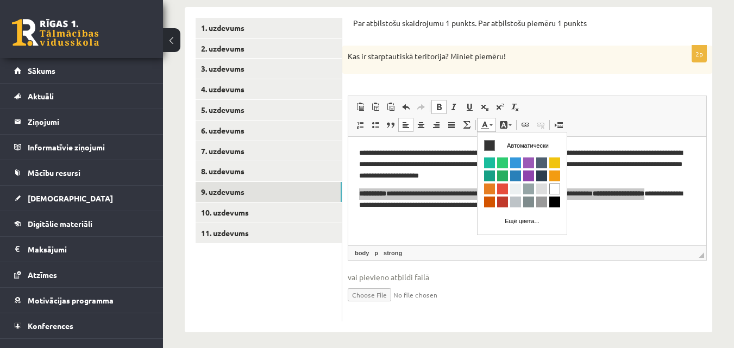
scroll to position [0, 0]
click at [488, 126] on span at bounding box center [484, 125] width 9 height 9
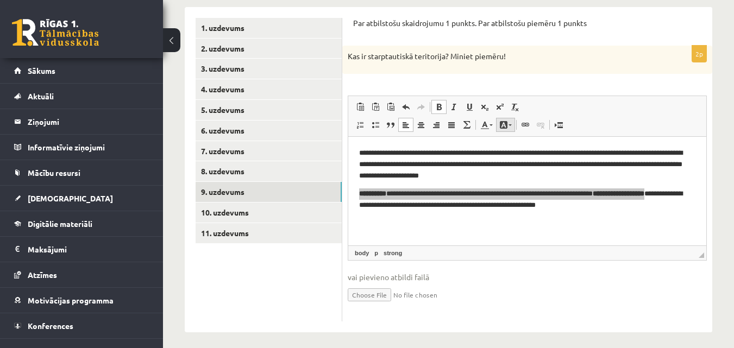
click at [512, 127] on link "Цвет фона" at bounding box center [505, 125] width 19 height 14
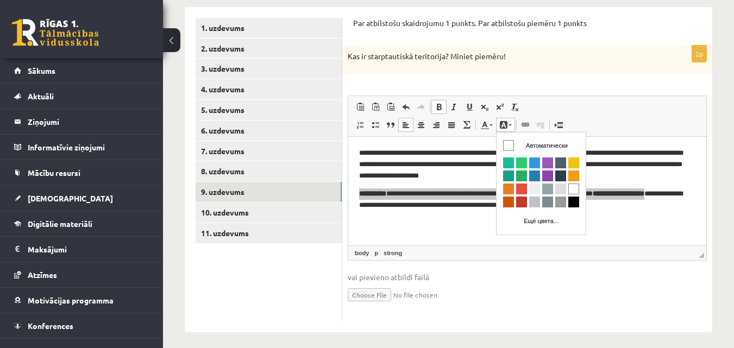
click at [506, 124] on span at bounding box center [503, 125] width 9 height 9
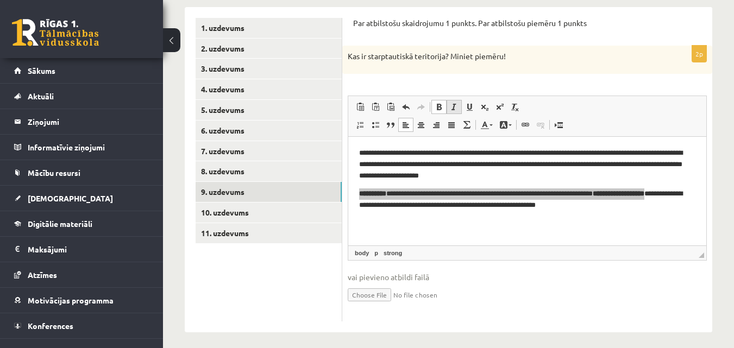
click at [454, 106] on span at bounding box center [454, 107] width 9 height 9
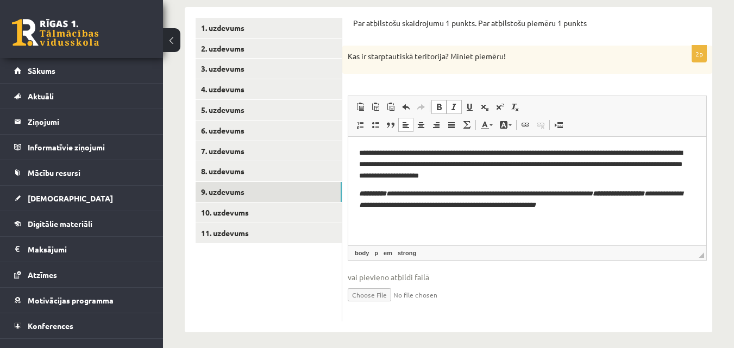
click at [475, 222] on html "**********" at bounding box center [527, 178] width 358 height 85
click at [553, 209] on p "**********" at bounding box center [527, 199] width 336 height 23
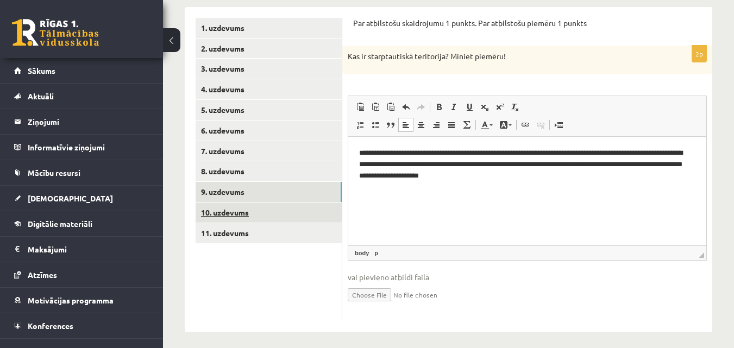
click at [298, 214] on link "10. uzdevums" at bounding box center [269, 213] width 146 height 20
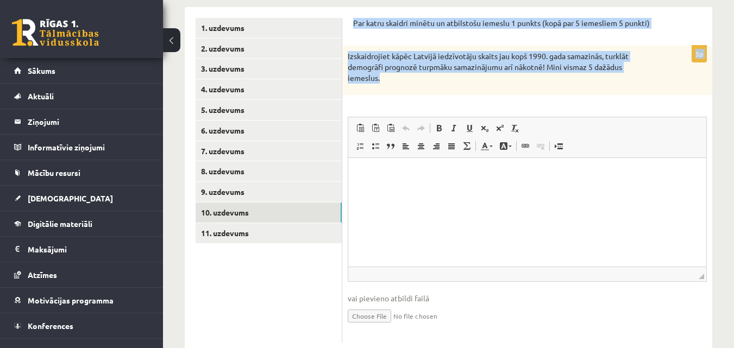
drag, startPoint x: 354, startPoint y: 21, endPoint x: 408, endPoint y: 80, distance: 79.6
click at [408, 80] on form "Par katru skaidri minētu un atbilstošu iemeslu 1 punkts (kopā par 5 iemesliem 5…" at bounding box center [527, 180] width 348 height 325
copy form "Par katru skaidri minētu un atbilstošu iemeslu 1 punkts (kopā par 5 iemesliem 5…"
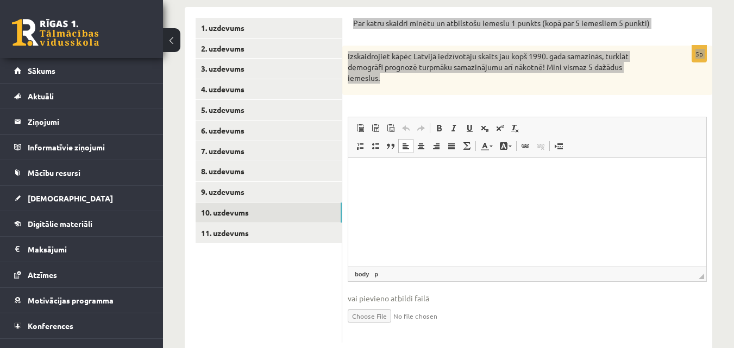
click at [398, 170] on p "Визуальный текстовый редактор, wiswyg-editor-user-answer-47433844970720" at bounding box center [527, 174] width 336 height 11
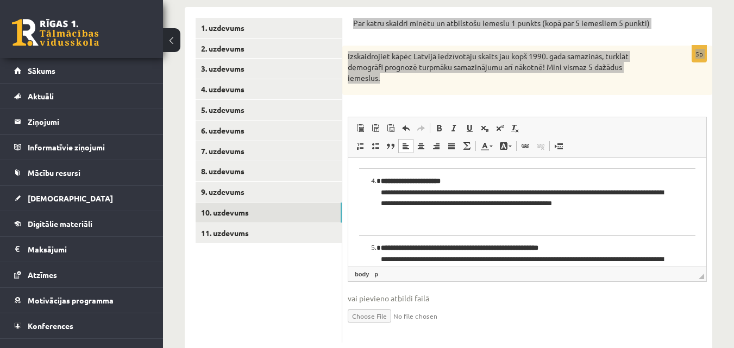
scroll to position [141, 0]
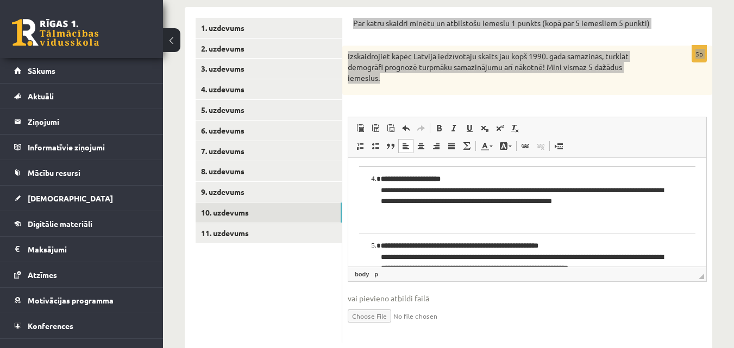
click at [553, 234] on body "**********" at bounding box center [527, 156] width 336 height 257
click at [372, 244] on ol "**********" at bounding box center [527, 263] width 336 height 45
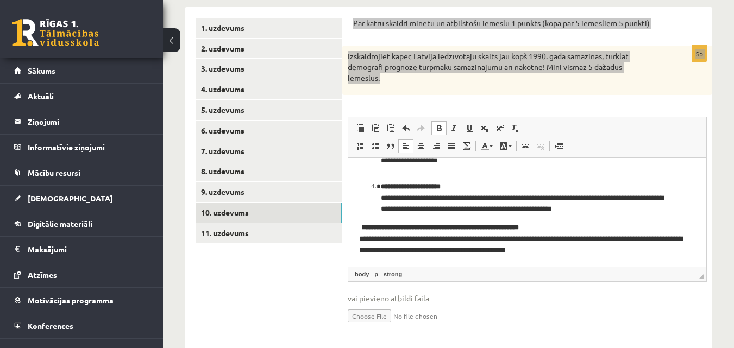
scroll to position [134, 0]
click at [381, 186] on li "**********" at bounding box center [527, 198] width 293 height 34
click at [370, 186] on ol "**********" at bounding box center [527, 198] width 336 height 34
click at [372, 185] on ol "**********" at bounding box center [527, 198] width 336 height 34
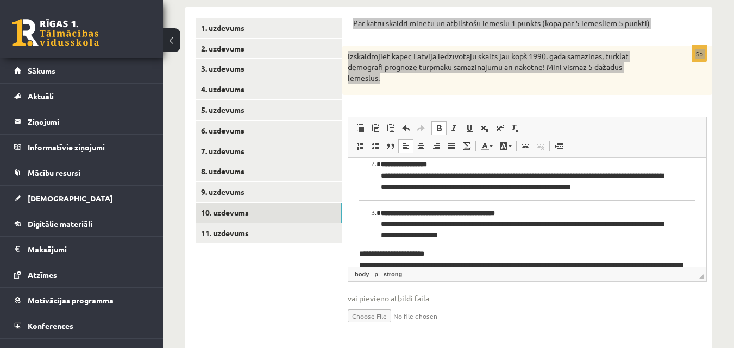
scroll to position [58, 0]
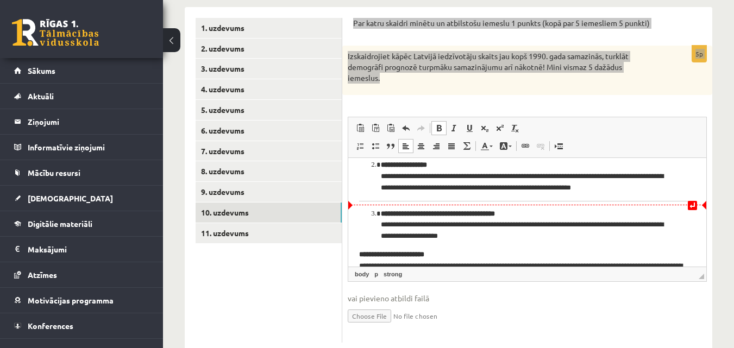
click at [381, 213] on li "**********" at bounding box center [527, 226] width 293 height 34
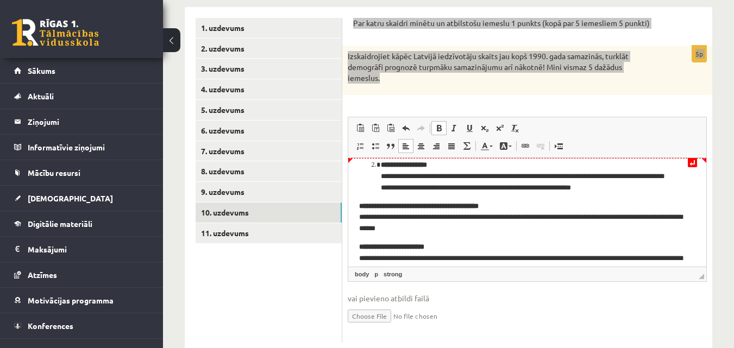
click at [381, 166] on li "**********" at bounding box center [527, 177] width 293 height 34
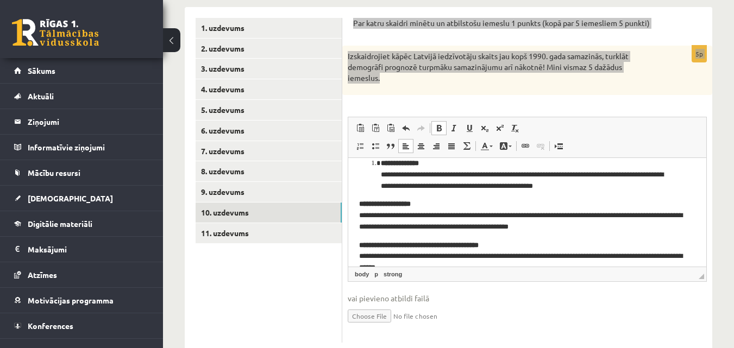
scroll to position [0, 0]
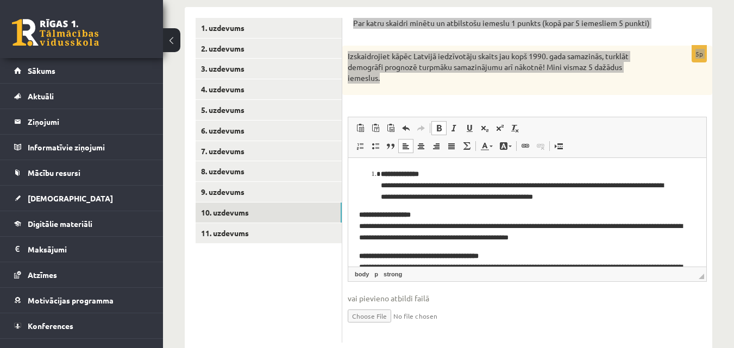
click at [381, 174] on li "**********" at bounding box center [527, 186] width 293 height 34
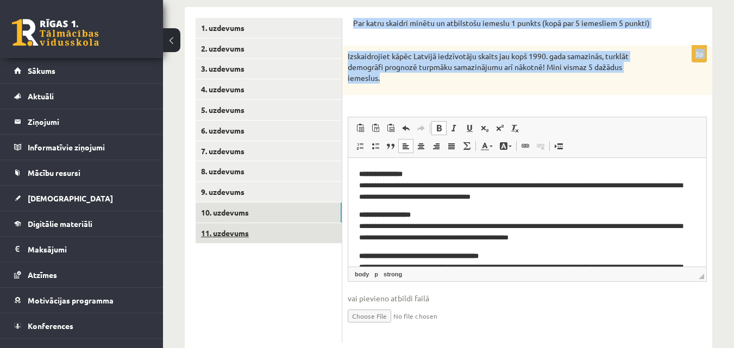
click at [254, 232] on link "11. uzdevums" at bounding box center [269, 233] width 146 height 20
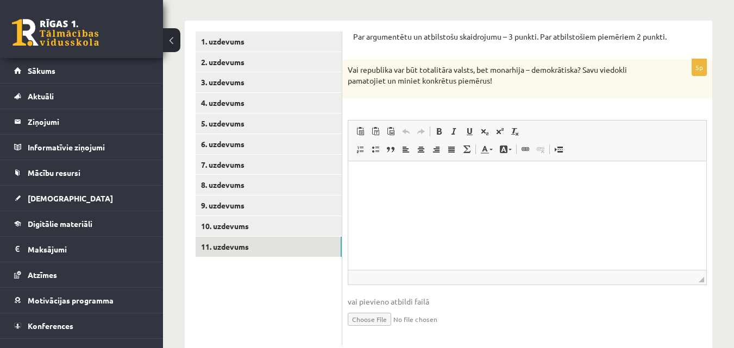
scroll to position [161, 0]
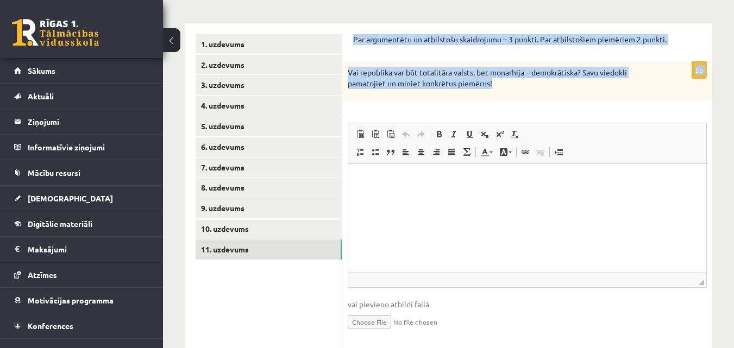
drag, startPoint x: 353, startPoint y: 35, endPoint x: 530, endPoint y: 87, distance: 185.1
click at [530, 87] on div "Par argumentētu un atbilstošu skaidrojumu – 3 punkti. Par atbilstošiem piemērie…" at bounding box center [527, 191] width 370 height 336
copy form "Par argumentētu un atbilstošu skaidrojumu – 3 punkti. Par atbilstošiem piemērie…"
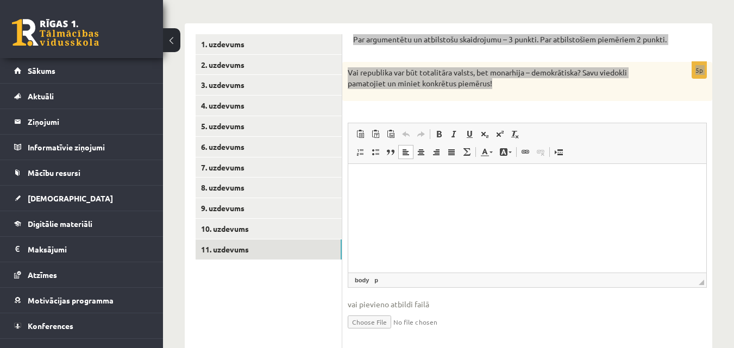
click at [388, 169] on html at bounding box center [527, 179] width 358 height 33
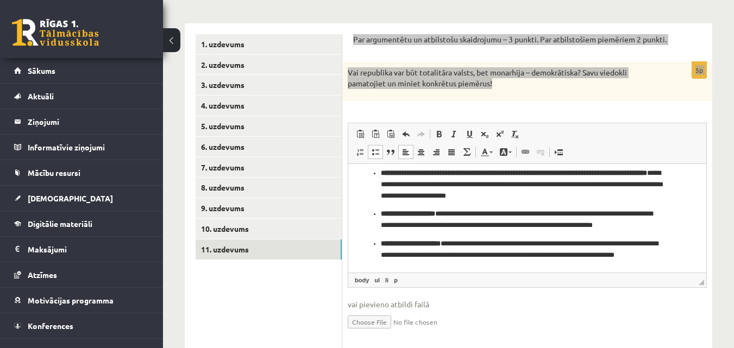
scroll to position [8, 0]
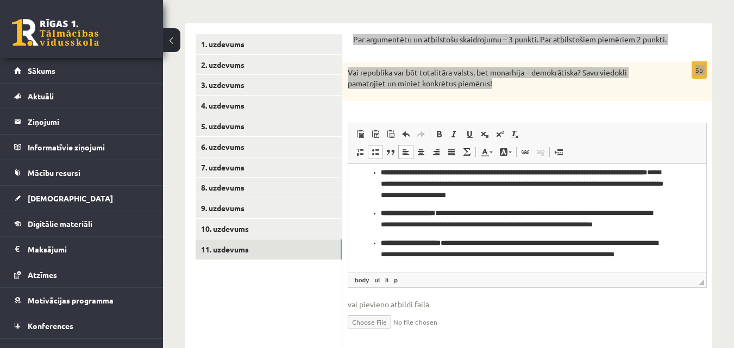
click at [379, 213] on ul "**********" at bounding box center [527, 219] width 336 height 104
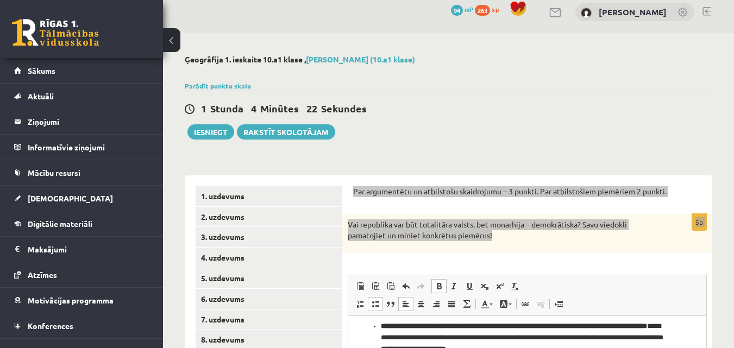
scroll to position [0, 0]
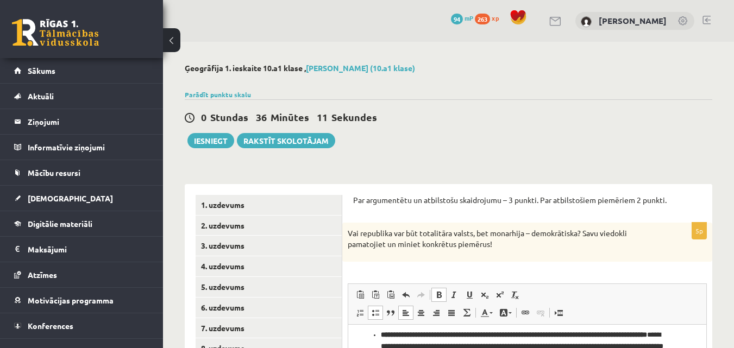
click at [193, 150] on div "**********" at bounding box center [448, 292] width 571 height 500
click at [209, 143] on button "Iesniegt" at bounding box center [210, 140] width 47 height 15
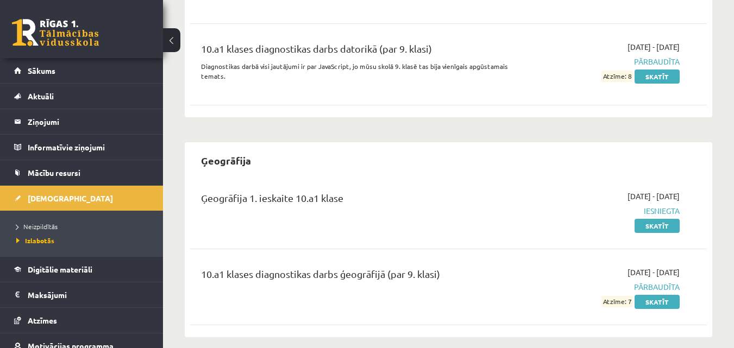
scroll to position [620, 0]
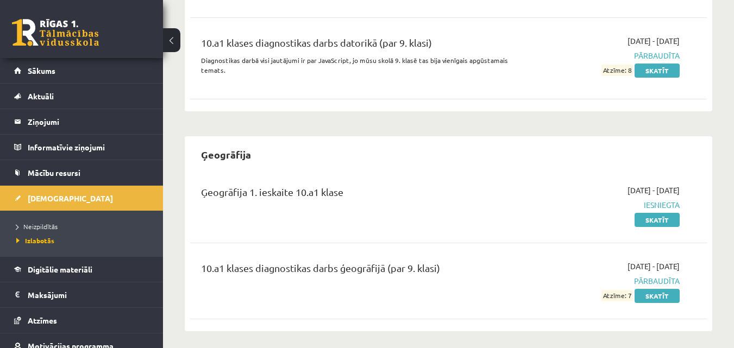
click at [656, 211] on div "[DATE] - [DATE] Iesniegta Skatīt" at bounding box center [605, 205] width 165 height 41
click at [659, 221] on link "Skatīt" at bounding box center [656, 220] width 45 height 14
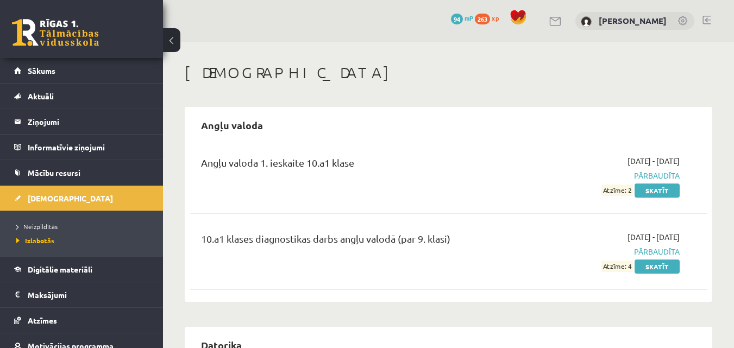
scroll to position [620, 0]
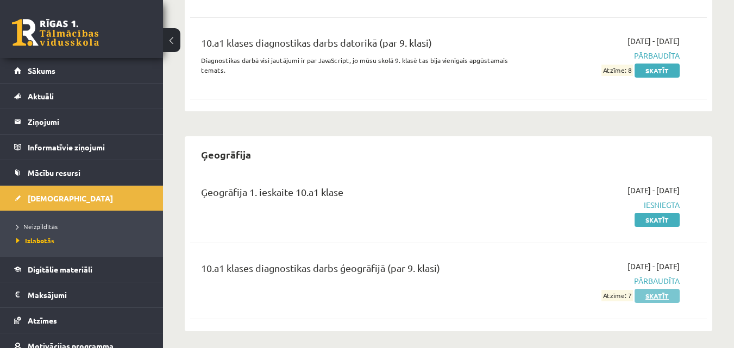
click at [660, 291] on link "Skatīt" at bounding box center [656, 296] width 45 height 14
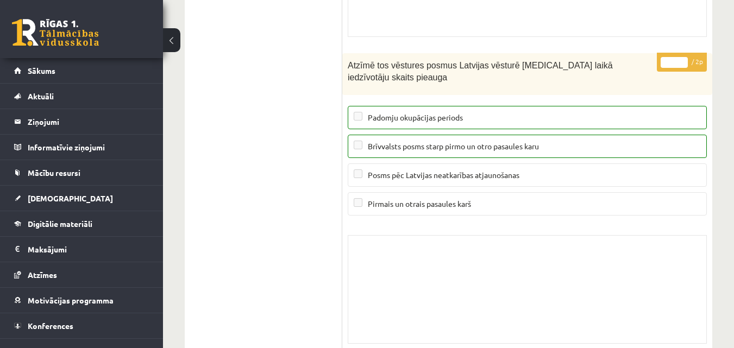
scroll to position [8892, 0]
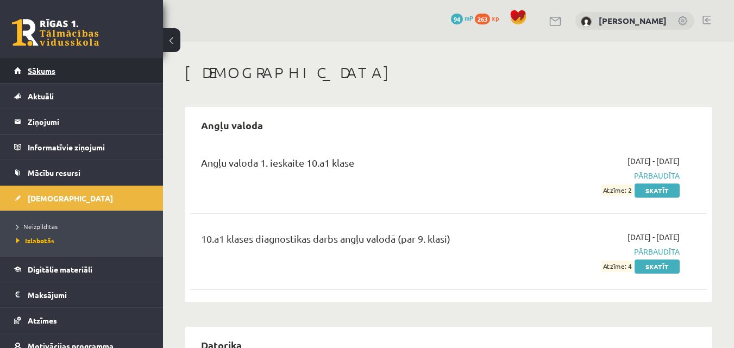
click at [94, 75] on link "Sākums" at bounding box center [81, 70] width 135 height 25
